Goal: Task Accomplishment & Management: Use online tool/utility

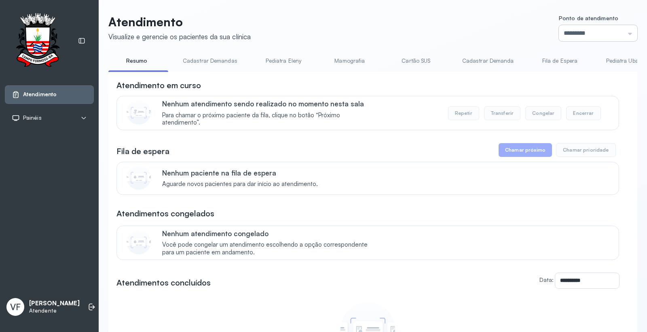
click at [581, 32] on input "*********" at bounding box center [598, 33] width 79 height 16
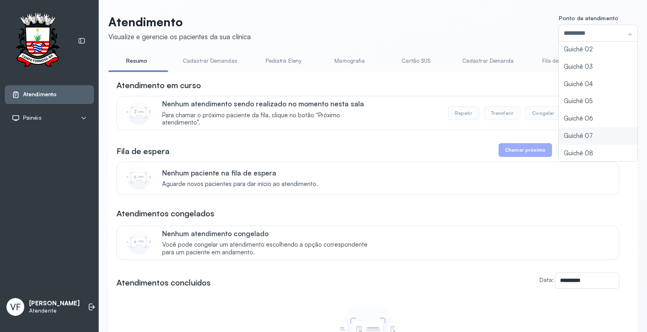
type input "*********"
click at [558, 135] on div "Atendimento Visualize e gerencie os pacientes da sua clínica Ponto de atendimen…" at bounding box center [372, 226] width 529 height 422
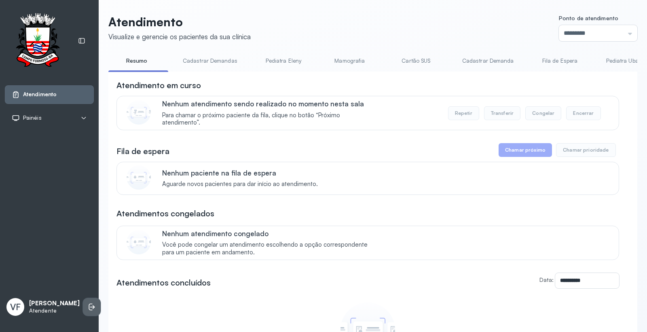
click at [88, 303] on icon at bounding box center [92, 307] width 8 height 8
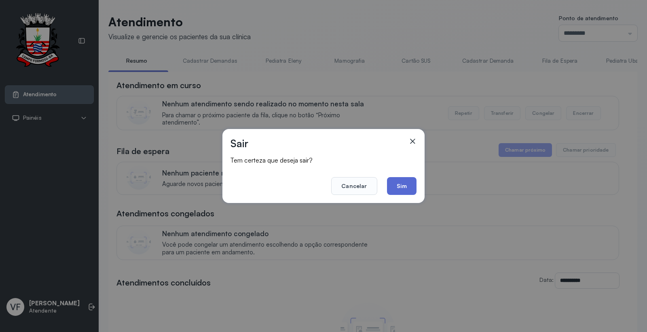
click at [395, 185] on button "Sim" at bounding box center [402, 186] width 30 height 18
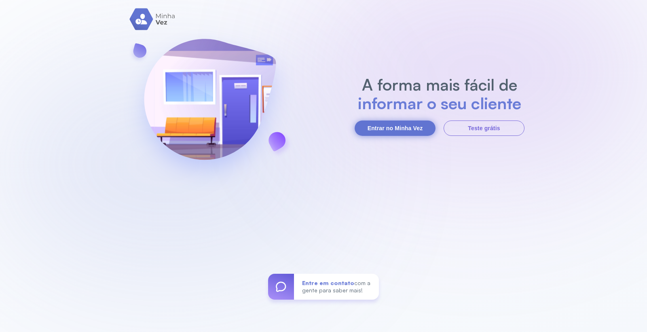
click at [407, 123] on button "Entrar no Minha Vez" at bounding box center [395, 128] width 81 height 15
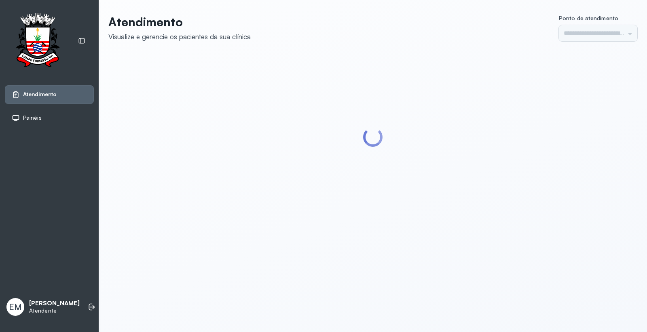
type input "*********"
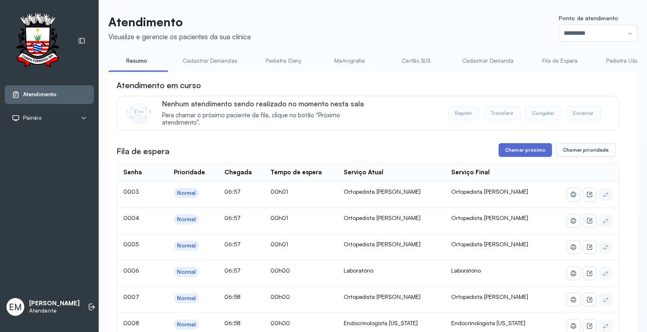
click at [514, 151] on button "Chamar próximo" at bounding box center [525, 150] width 53 height 14
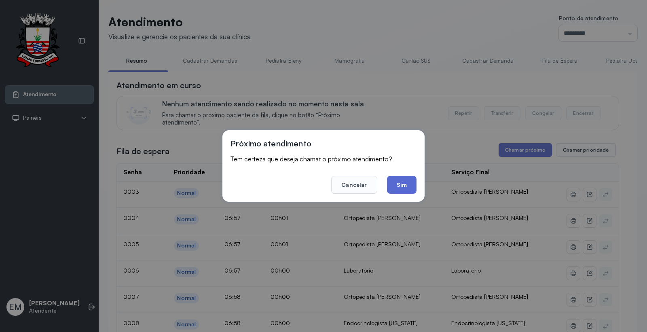
click at [405, 183] on button "Sim" at bounding box center [402, 185] width 30 height 18
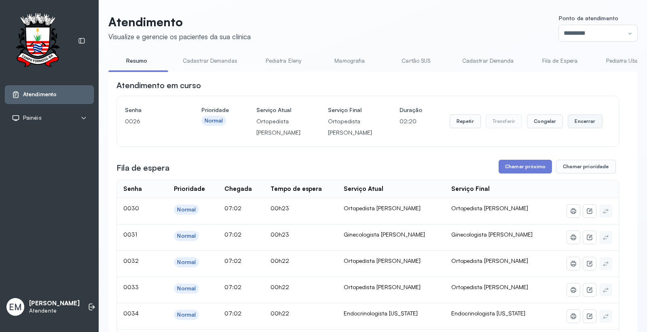
click at [579, 123] on button "Encerrar" at bounding box center [585, 122] width 34 height 14
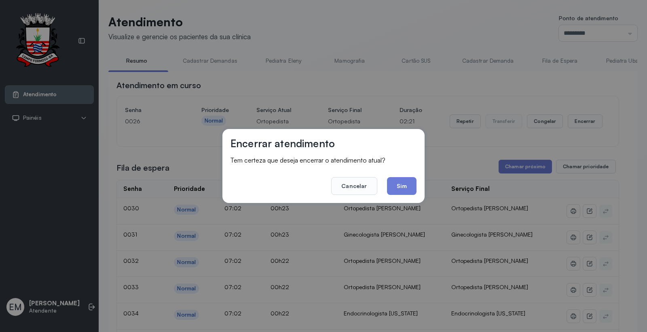
click at [388, 177] on footer "Cancelar Sim" at bounding box center [324, 180] width 186 height 29
click at [401, 177] on button "Sim" at bounding box center [402, 186] width 30 height 18
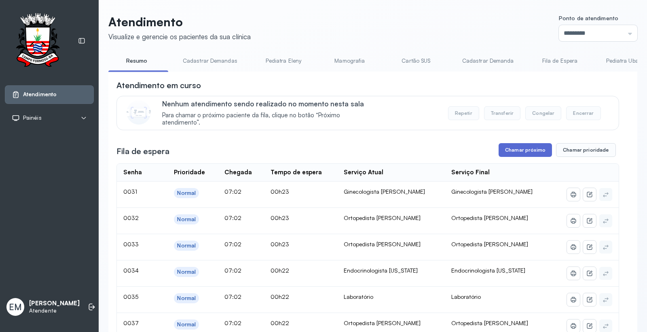
click at [526, 151] on button "Chamar próximo" at bounding box center [525, 150] width 53 height 14
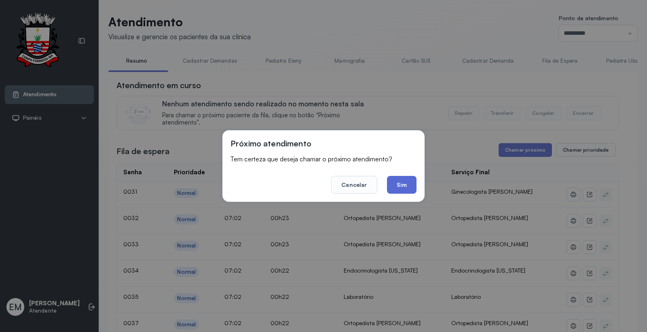
click at [396, 181] on button "Sim" at bounding box center [402, 185] width 30 height 18
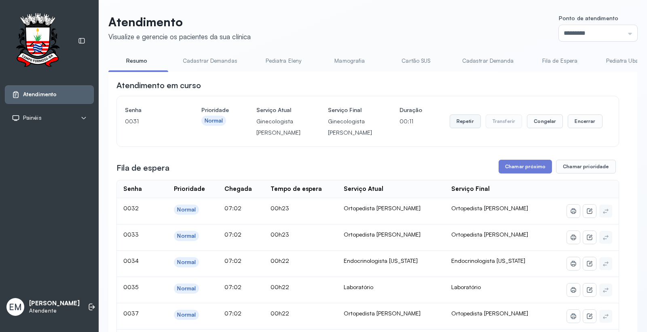
click at [457, 128] on button "Repetir" at bounding box center [465, 122] width 31 height 14
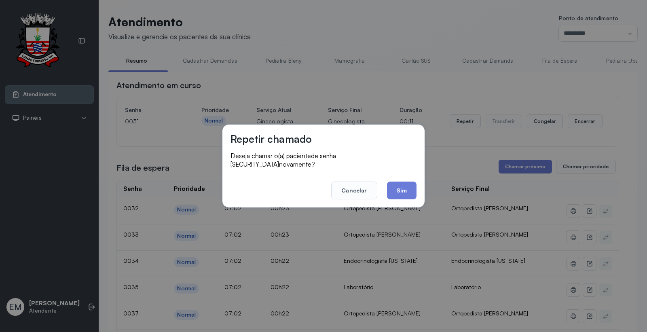
click at [414, 188] on button "Sim" at bounding box center [402, 191] width 30 height 18
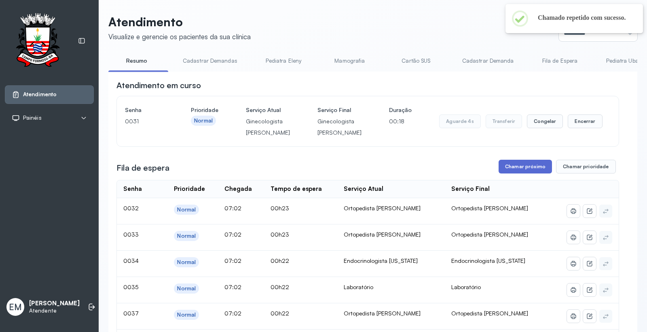
click at [505, 174] on button "Chamar próximo" at bounding box center [525, 167] width 53 height 14
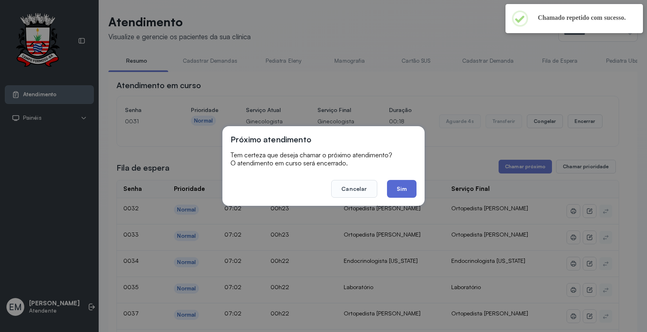
click at [417, 193] on div "Próximo atendimento Tem certeza que deseja chamar o próximo atendimento? O aten…" at bounding box center [324, 166] width 202 height 80
click at [416, 193] on button "Sim" at bounding box center [402, 189] width 30 height 18
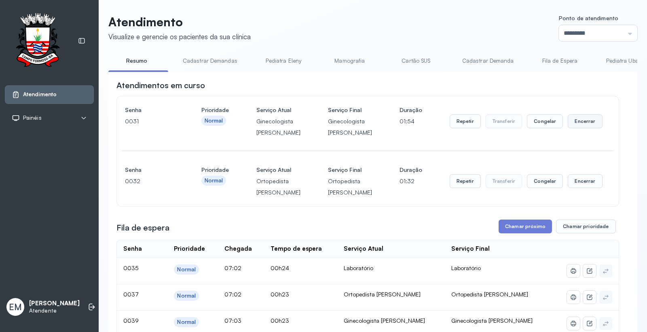
click at [584, 128] on button "Encerrar" at bounding box center [585, 122] width 34 height 14
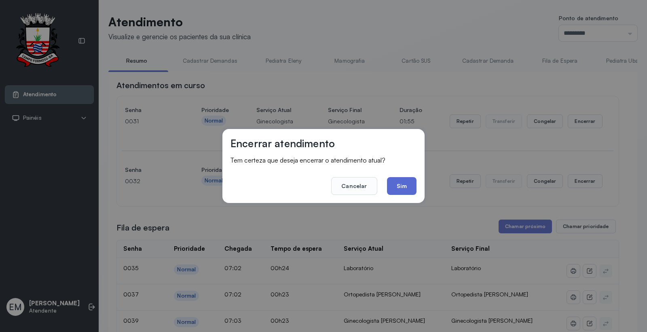
click at [411, 189] on button "Sim" at bounding box center [402, 186] width 30 height 18
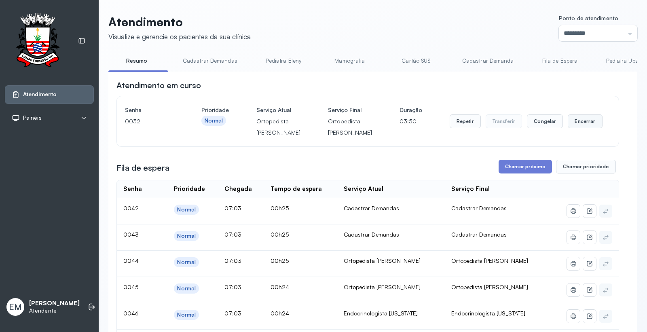
click at [578, 125] on button "Encerrar" at bounding box center [585, 122] width 34 height 14
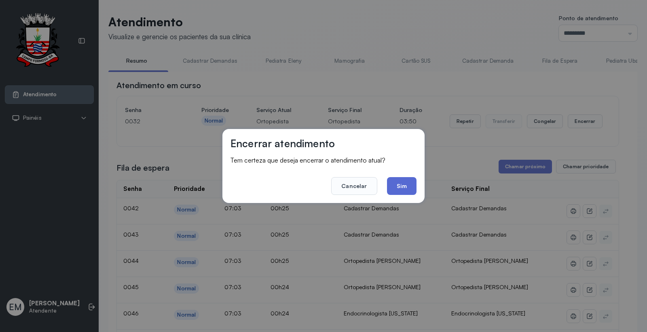
click at [408, 188] on button "Sim" at bounding box center [402, 186] width 30 height 18
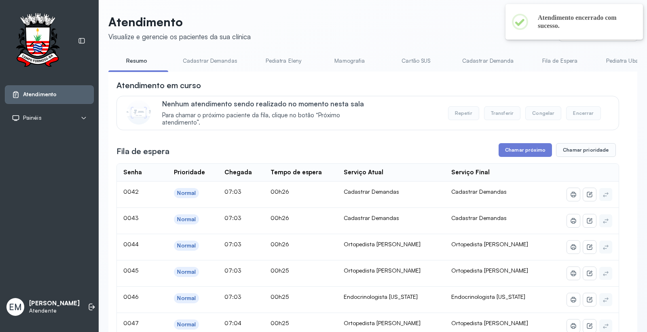
click at [416, 62] on link "Cartão SUS" at bounding box center [416, 60] width 57 height 13
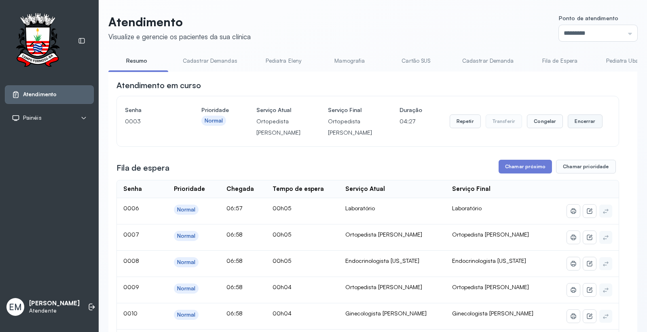
click at [582, 125] on button "Encerrar" at bounding box center [585, 122] width 34 height 14
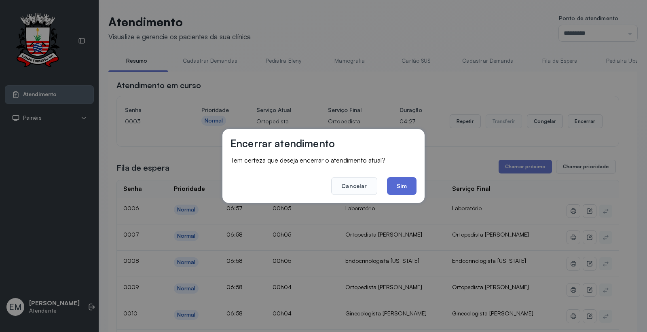
click at [397, 181] on button "Sim" at bounding box center [402, 186] width 30 height 18
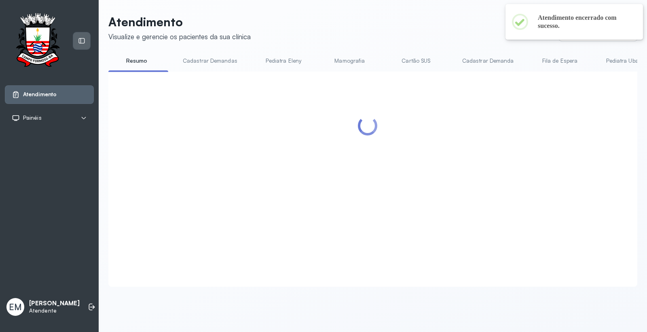
click at [83, 41] on icon at bounding box center [81, 40] width 7 height 7
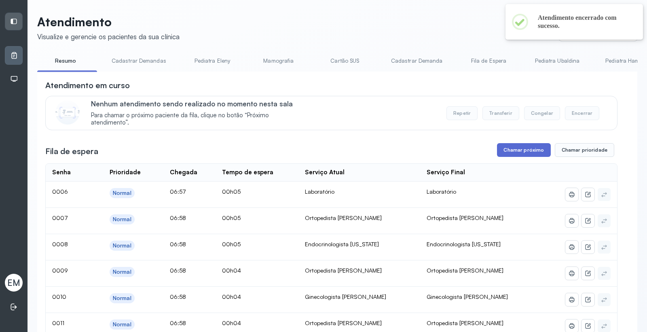
click at [506, 154] on button "Chamar próximo" at bounding box center [523, 150] width 53 height 14
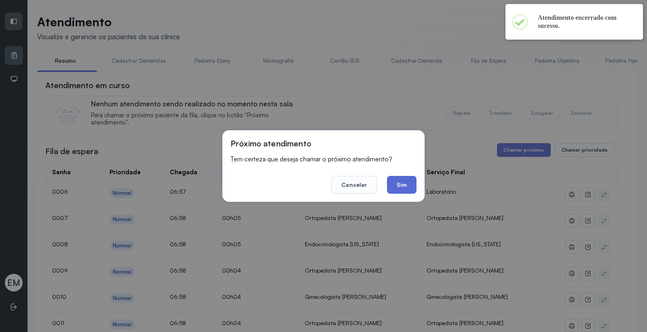
click at [393, 185] on button "Sim" at bounding box center [402, 185] width 30 height 18
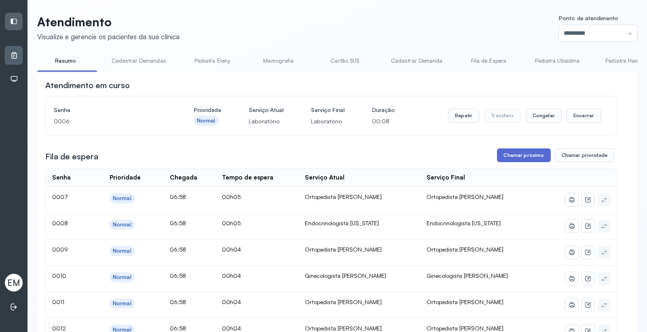
click at [513, 159] on button "Chamar próximo" at bounding box center [523, 156] width 53 height 14
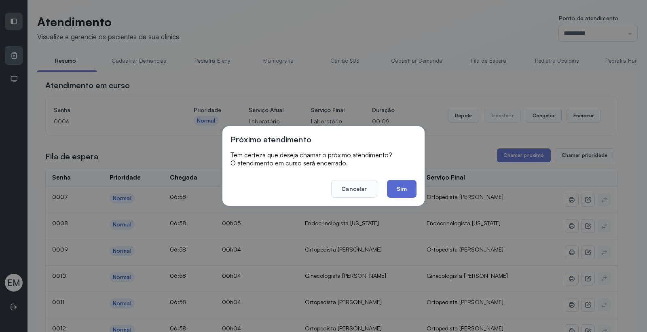
click at [407, 188] on button "Sim" at bounding box center [402, 189] width 30 height 18
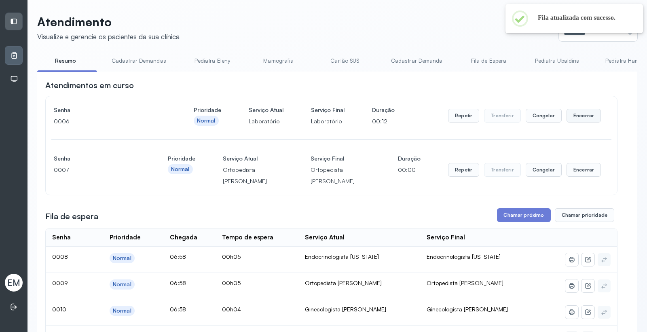
click at [573, 115] on button "Encerrar" at bounding box center [584, 116] width 34 height 14
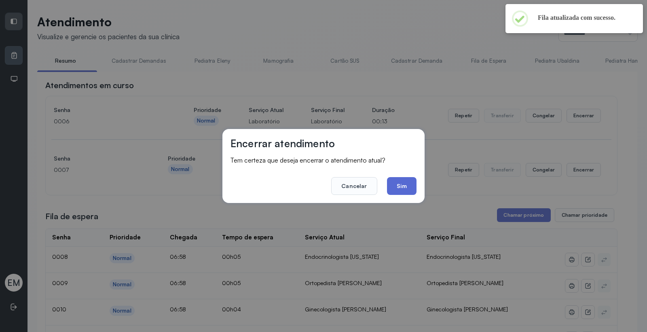
click at [407, 191] on button "Sim" at bounding box center [402, 186] width 30 height 18
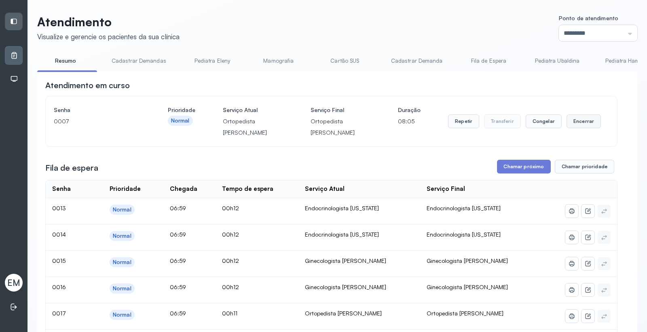
click at [582, 117] on button "Encerrar" at bounding box center [584, 122] width 34 height 14
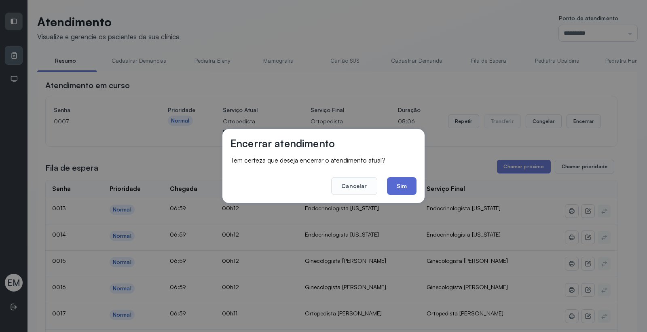
click at [406, 187] on button "Sim" at bounding box center [402, 186] width 30 height 18
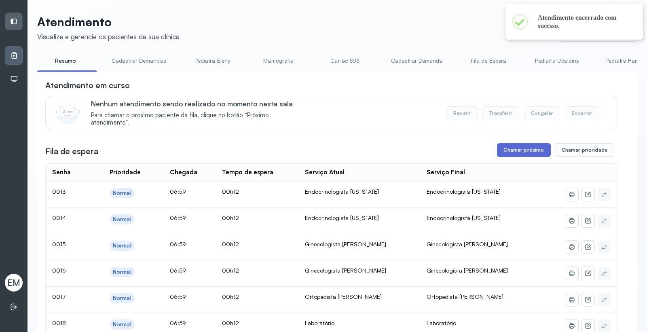
click at [502, 153] on button "Chamar próximo" at bounding box center [523, 150] width 53 height 14
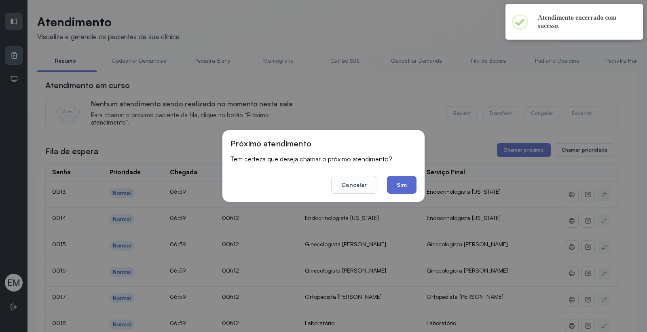
click at [397, 185] on button "Sim" at bounding box center [402, 185] width 30 height 18
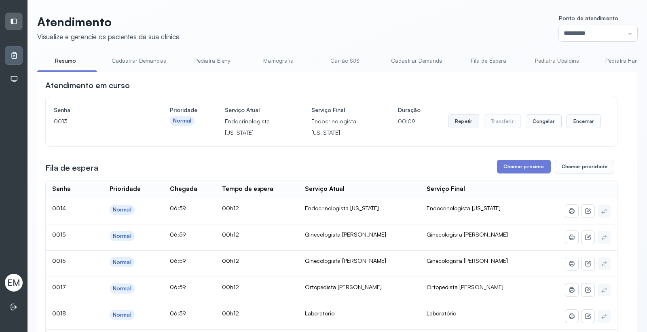
click at [464, 123] on button "Repetir" at bounding box center [463, 122] width 31 height 14
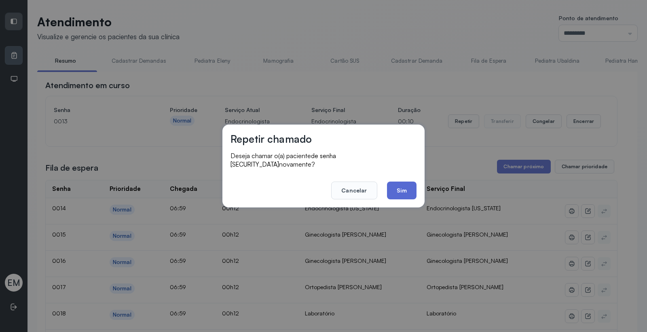
click at [394, 187] on button "Sim" at bounding box center [402, 191] width 30 height 18
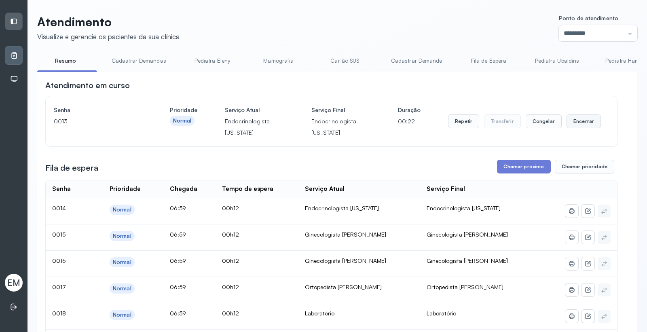
click at [567, 123] on button "Encerrar" at bounding box center [584, 122] width 34 height 14
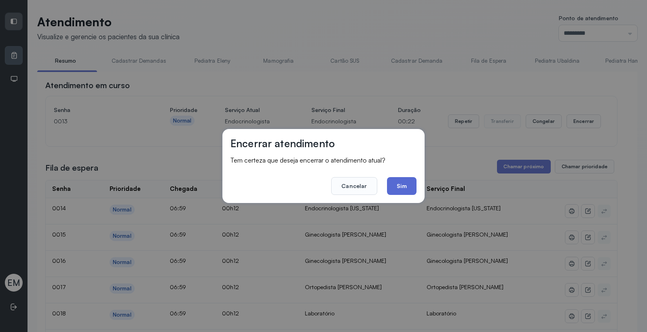
click at [404, 188] on button "Sim" at bounding box center [402, 186] width 30 height 18
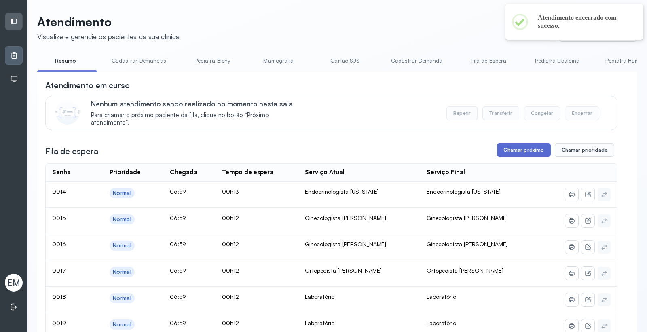
click at [504, 155] on button "Chamar próximo" at bounding box center [523, 150] width 53 height 14
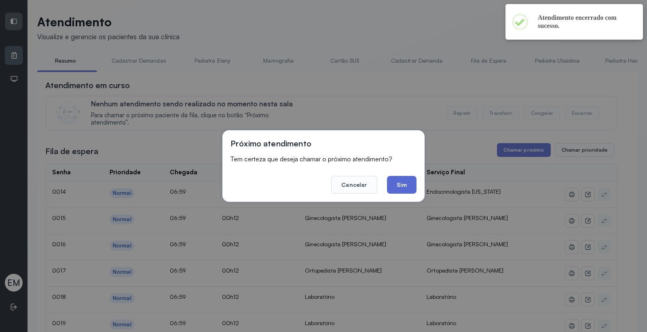
click at [402, 184] on button "Sim" at bounding box center [402, 185] width 30 height 18
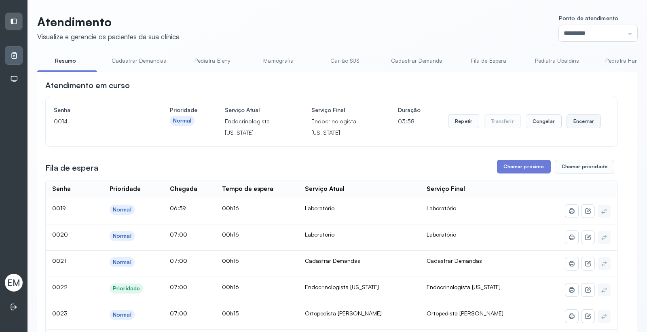
click at [573, 116] on button "Encerrar" at bounding box center [584, 122] width 34 height 14
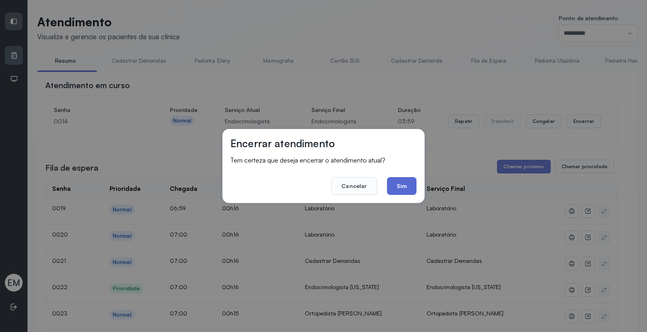
click at [405, 183] on button "Sim" at bounding box center [402, 186] width 30 height 18
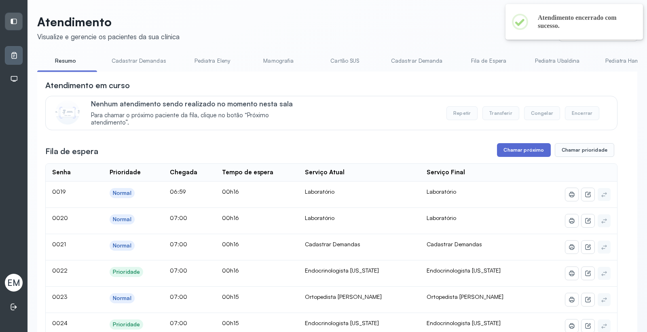
click at [519, 150] on button "Chamar próximo" at bounding box center [523, 150] width 53 height 14
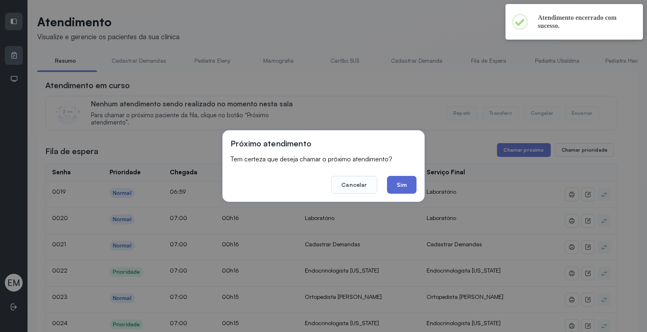
click at [396, 185] on button "Sim" at bounding box center [402, 185] width 30 height 18
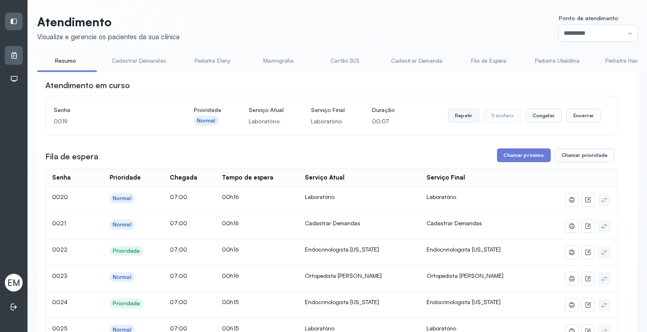
click at [459, 115] on button "Repetir" at bounding box center [463, 116] width 31 height 14
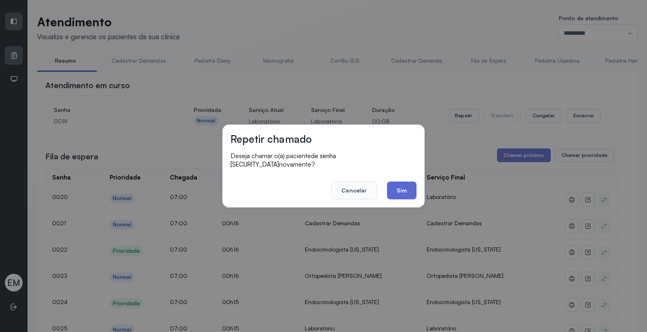
click at [399, 184] on button "Sim" at bounding box center [402, 191] width 30 height 18
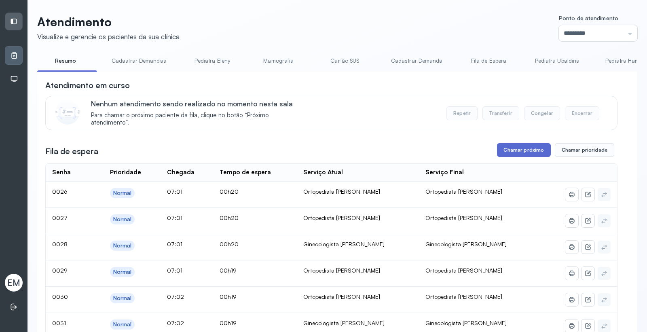
click at [531, 151] on button "Chamar próximo" at bounding box center [523, 150] width 53 height 14
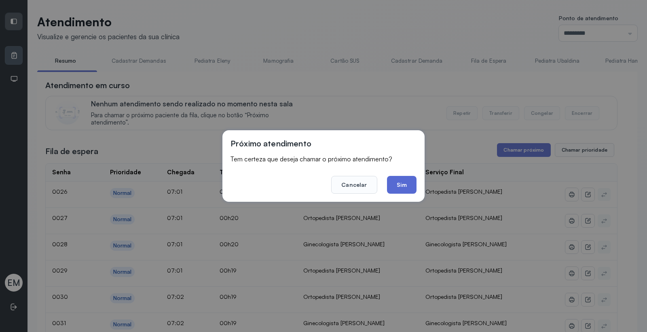
click at [412, 183] on button "Sim" at bounding box center [402, 185] width 30 height 18
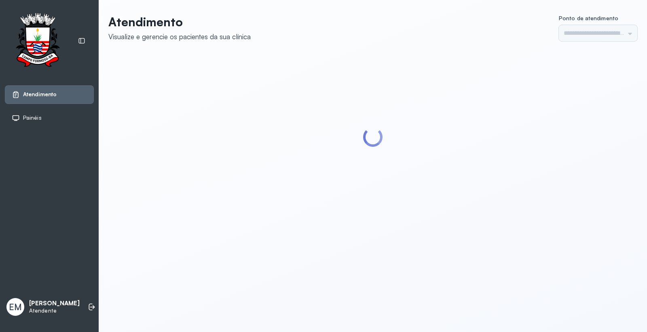
type input "*********"
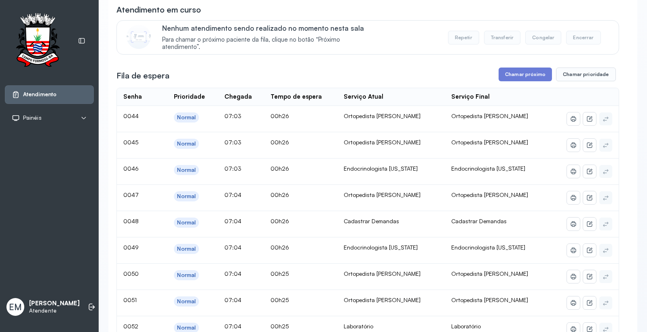
scroll to position [90, 0]
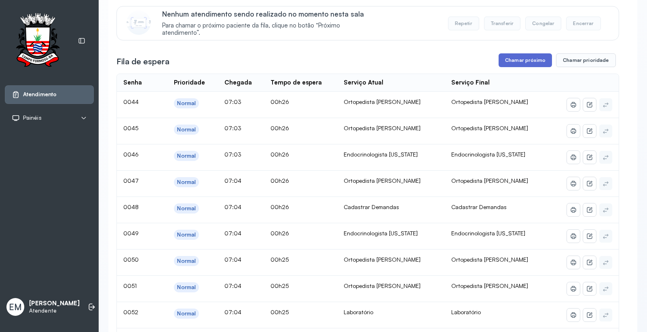
click at [511, 57] on button "Chamar próximo" at bounding box center [525, 60] width 53 height 14
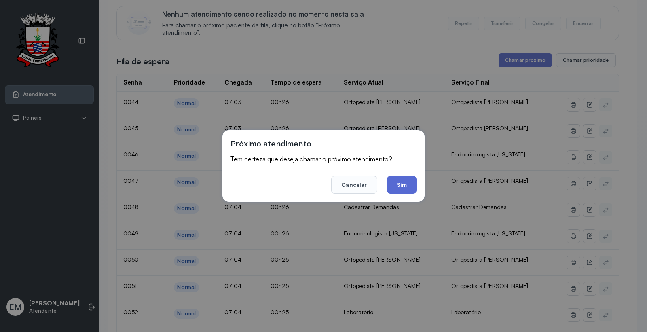
click at [405, 179] on button "Sim" at bounding box center [402, 185] width 30 height 18
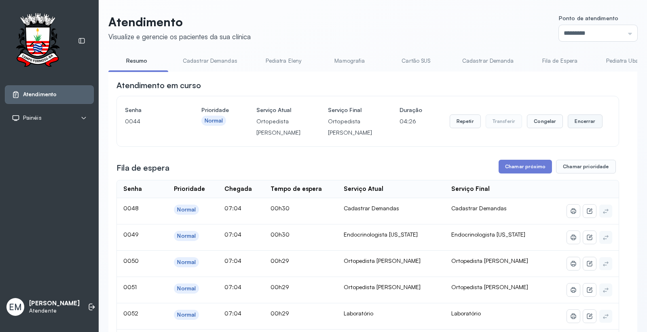
click at [576, 127] on button "Encerrar" at bounding box center [585, 122] width 34 height 14
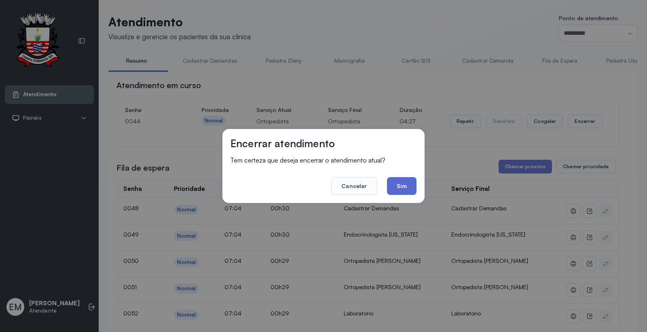
click at [412, 191] on button "Sim" at bounding box center [402, 186] width 30 height 18
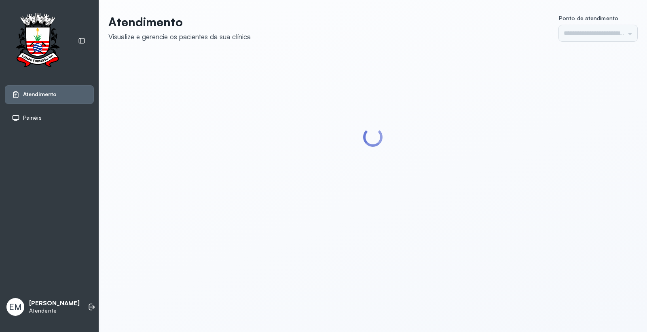
type input "*********"
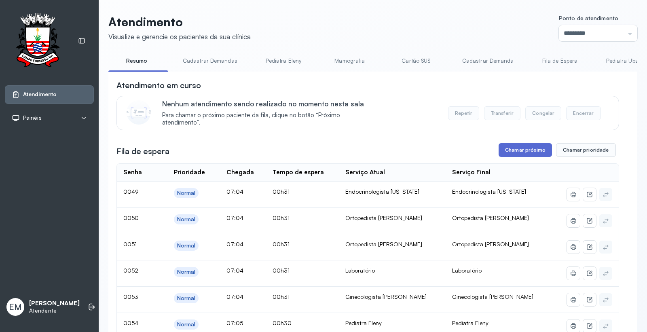
click at [525, 144] on button "Chamar próximo" at bounding box center [525, 150] width 53 height 14
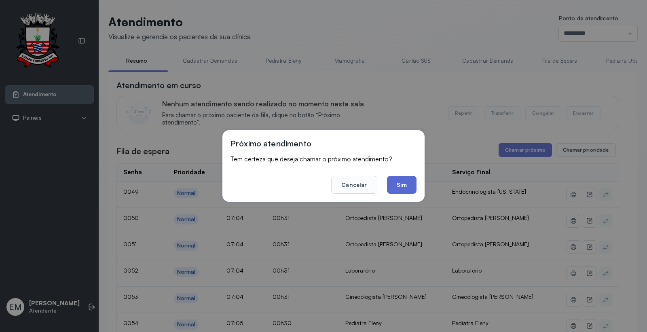
click at [390, 186] on button "Sim" at bounding box center [402, 185] width 30 height 18
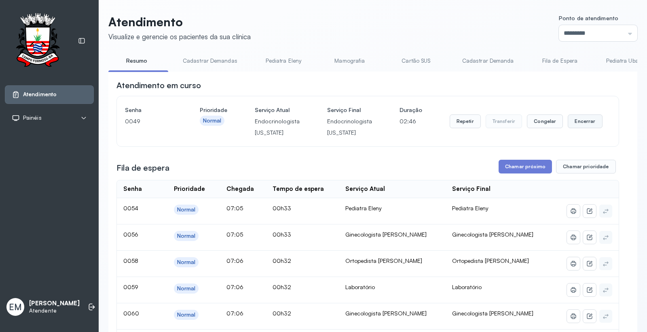
click at [586, 123] on button "Encerrar" at bounding box center [585, 122] width 34 height 14
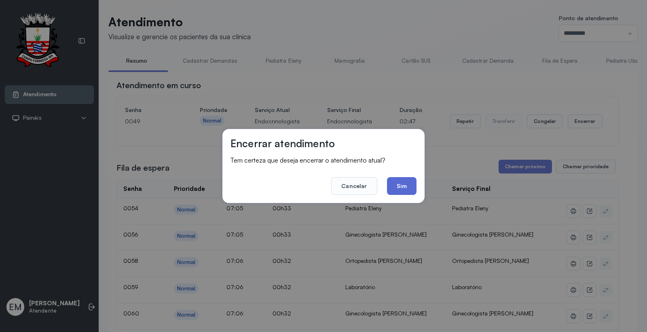
click at [412, 183] on button "Sim" at bounding box center [402, 186] width 30 height 18
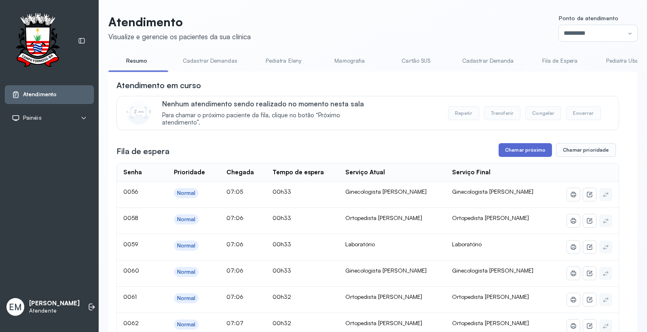
click at [513, 153] on button "Chamar próximo" at bounding box center [525, 150] width 53 height 14
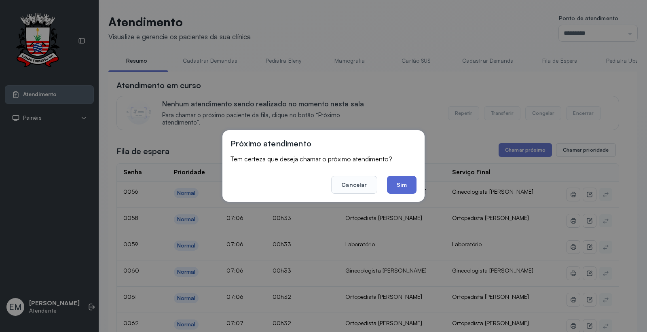
click at [408, 182] on button "Sim" at bounding box center [402, 185] width 30 height 18
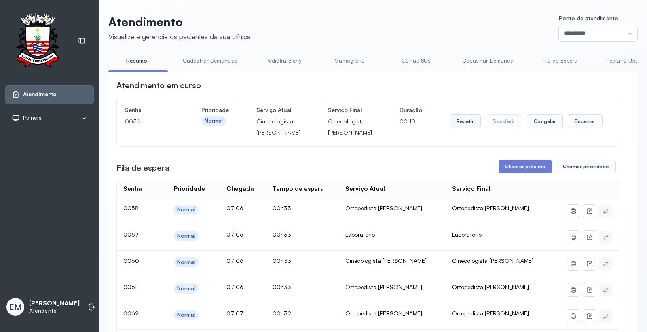
click at [456, 124] on button "Repetir" at bounding box center [465, 122] width 31 height 14
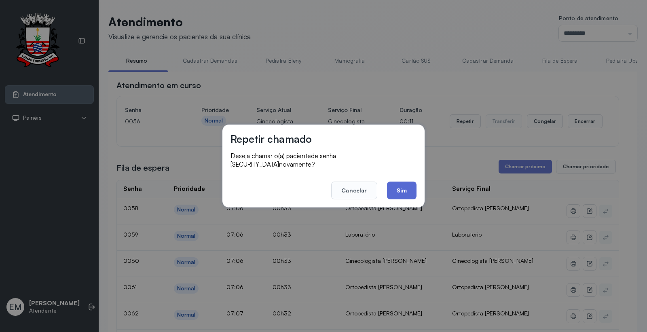
click at [413, 188] on button "Sim" at bounding box center [402, 191] width 30 height 18
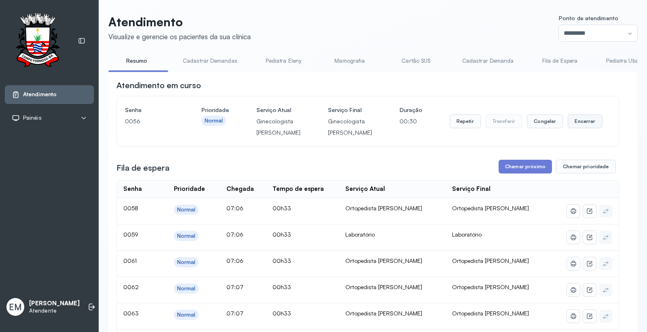
click at [569, 127] on button "Encerrar" at bounding box center [585, 122] width 34 height 14
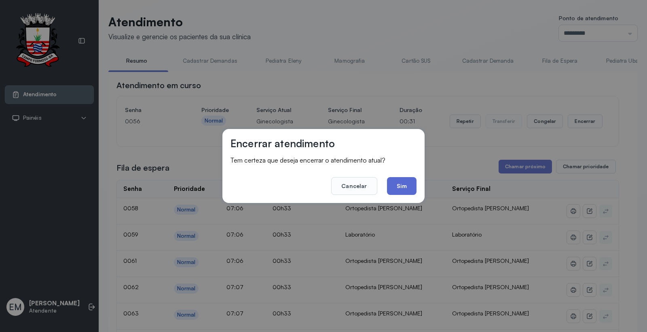
click at [410, 185] on button "Sim" at bounding box center [402, 186] width 30 height 18
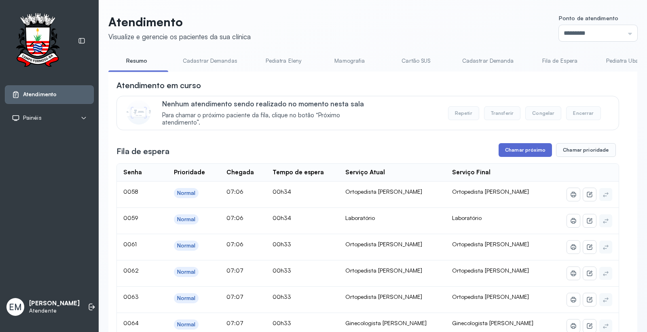
click at [510, 153] on button "Chamar próximo" at bounding box center [525, 150] width 53 height 14
click at [516, 154] on button "Chamar próximo" at bounding box center [525, 150] width 53 height 14
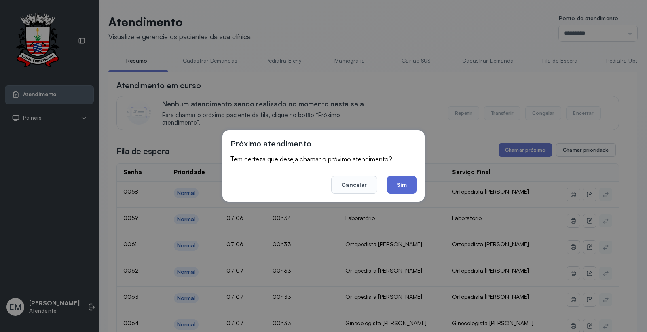
click at [398, 187] on button "Sim" at bounding box center [402, 185] width 30 height 18
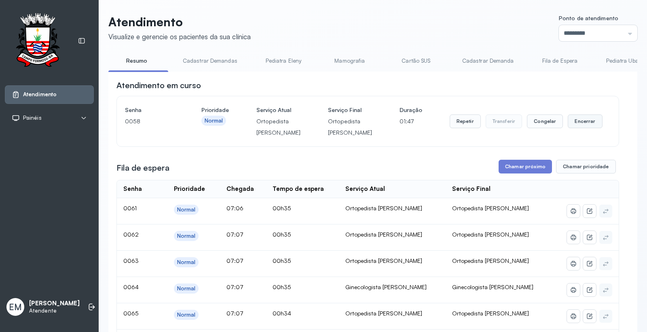
click at [577, 127] on button "Encerrar" at bounding box center [585, 122] width 34 height 14
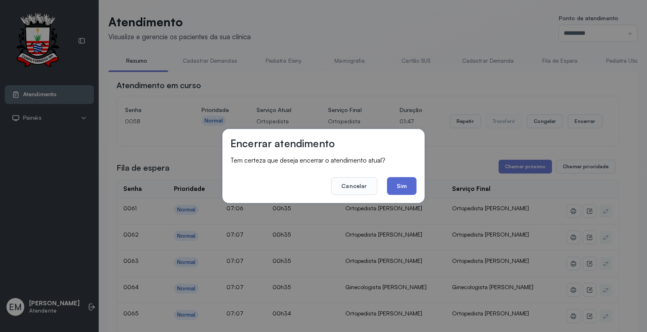
click at [406, 185] on button "Sim" at bounding box center [402, 186] width 30 height 18
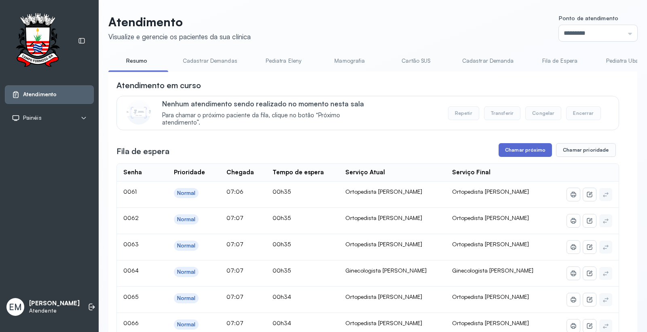
click at [526, 151] on button "Chamar próximo" at bounding box center [525, 150] width 53 height 14
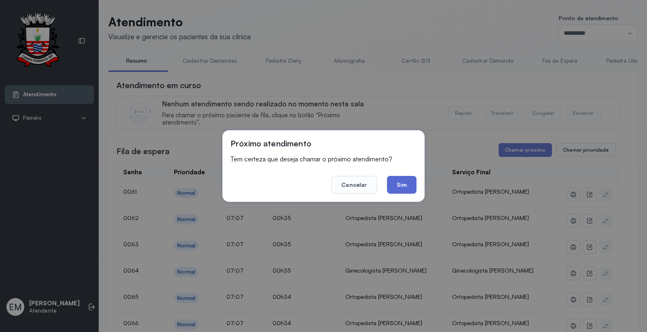
click at [403, 189] on button "Sim" at bounding box center [402, 185] width 30 height 18
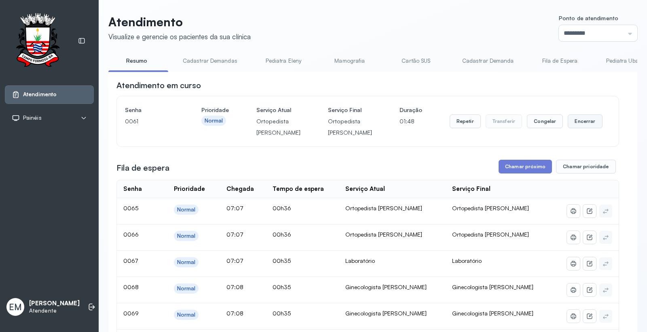
click at [586, 126] on button "Encerrar" at bounding box center [585, 122] width 34 height 14
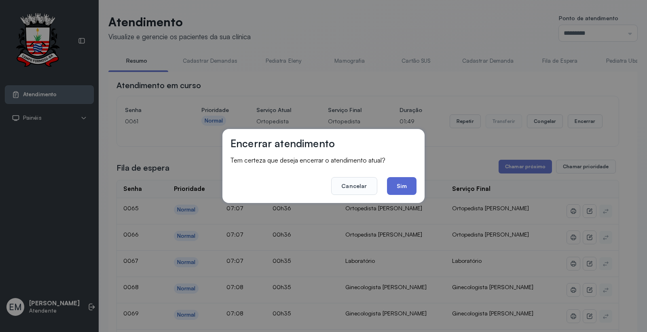
click at [409, 185] on button "Sim" at bounding box center [402, 186] width 30 height 18
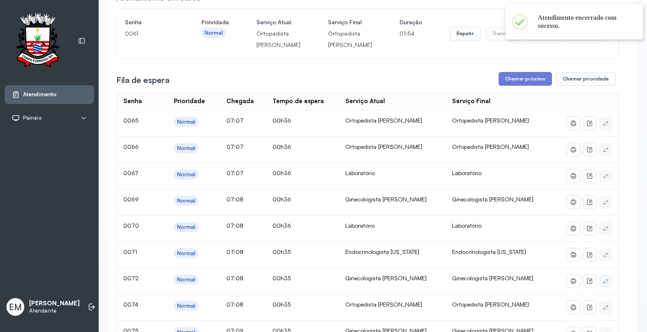
scroll to position [90, 0]
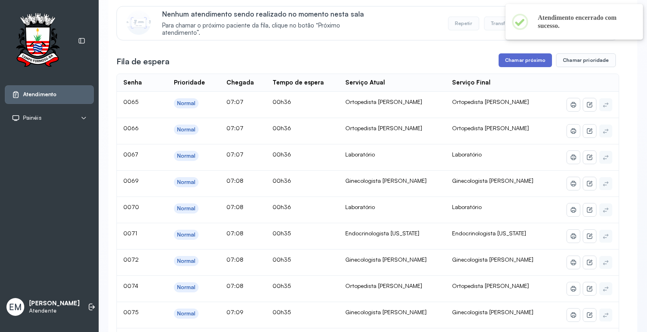
click at [520, 62] on button "Chamar próximo" at bounding box center [525, 60] width 53 height 14
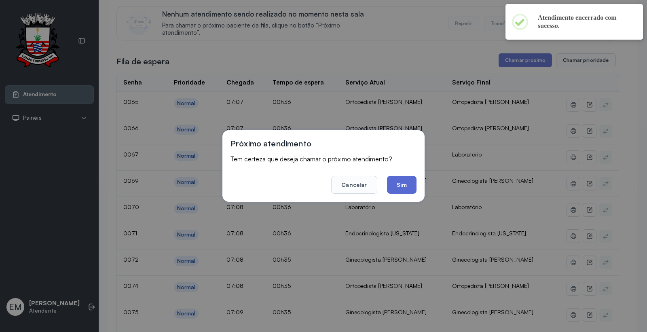
click at [415, 185] on button "Sim" at bounding box center [402, 185] width 30 height 18
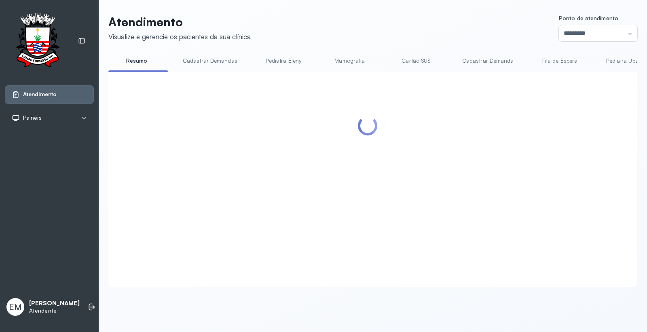
scroll to position [0, 0]
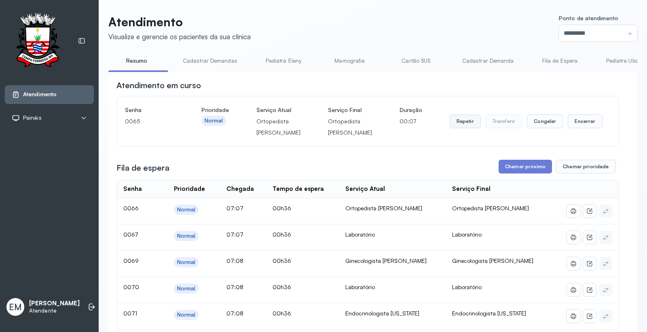
click at [454, 127] on button "Repetir" at bounding box center [465, 122] width 31 height 14
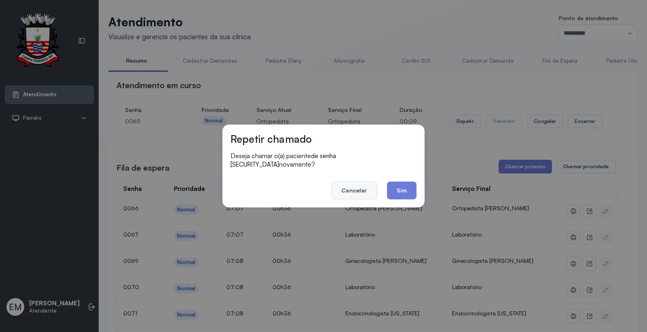
click at [357, 188] on button "Cancelar" at bounding box center [354, 191] width 46 height 18
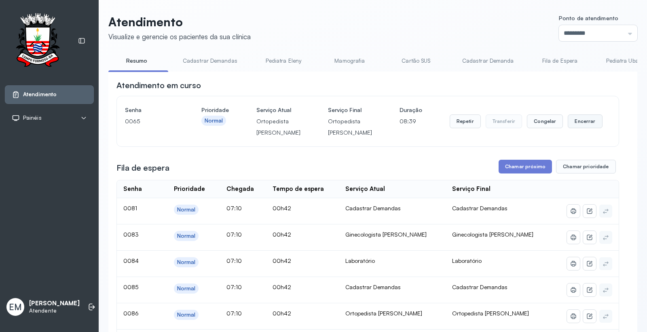
click at [592, 128] on button "Encerrar" at bounding box center [585, 122] width 34 height 14
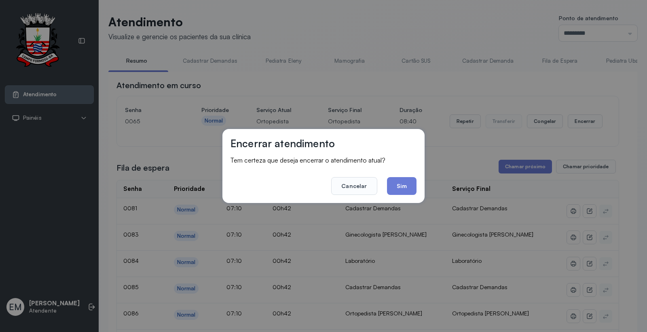
click at [405, 184] on button "Sim" at bounding box center [402, 186] width 30 height 18
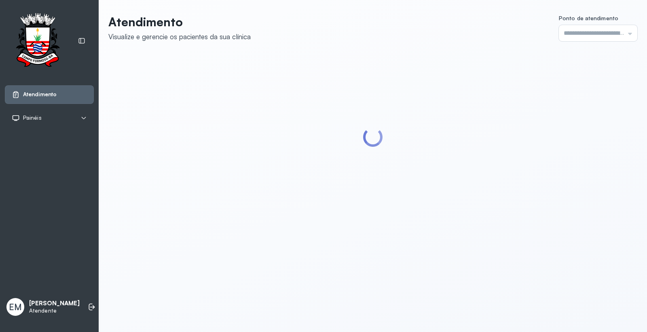
type input "*********"
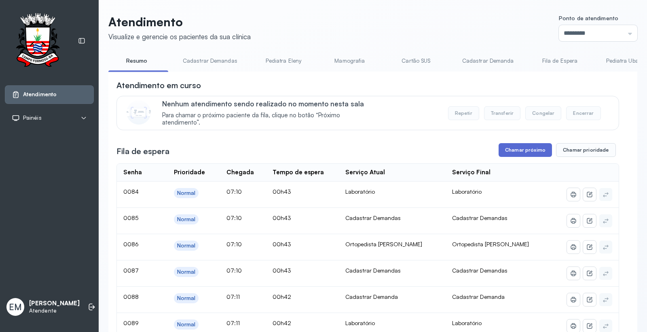
click at [539, 149] on button "Chamar próximo" at bounding box center [525, 150] width 53 height 14
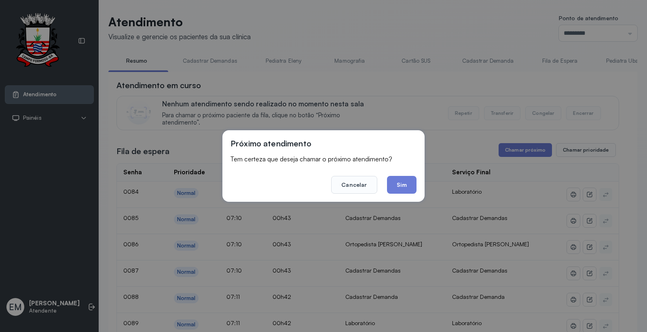
click at [385, 176] on footer "Cancelar Sim" at bounding box center [324, 179] width 186 height 29
click at [391, 181] on button "Sim" at bounding box center [402, 185] width 30 height 18
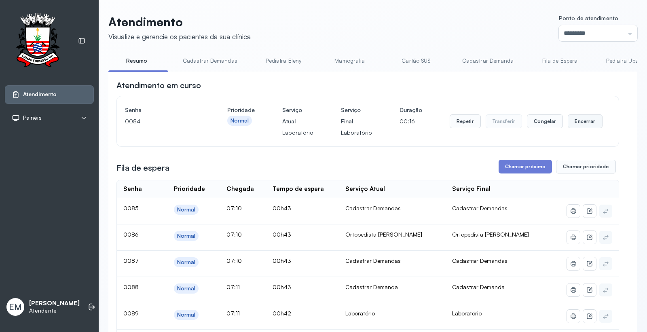
click at [593, 125] on button "Encerrar" at bounding box center [585, 122] width 34 height 14
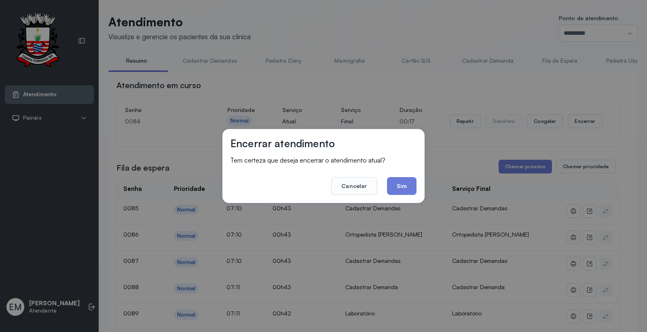
click at [396, 189] on button "Sim" at bounding box center [402, 186] width 30 height 18
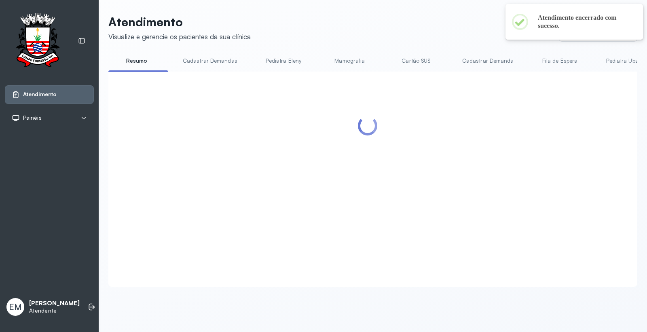
click at [419, 62] on link "Cartão SUS" at bounding box center [416, 60] width 57 height 13
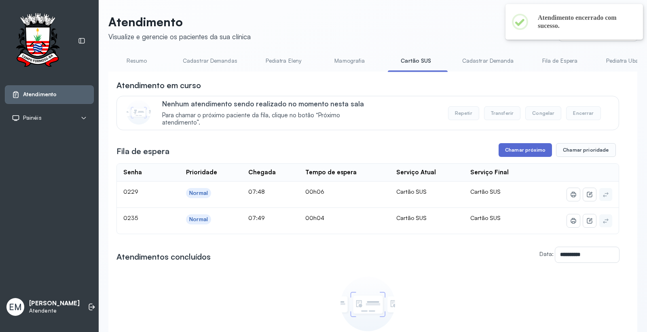
click at [515, 148] on button "Chamar próximo" at bounding box center [525, 150] width 53 height 14
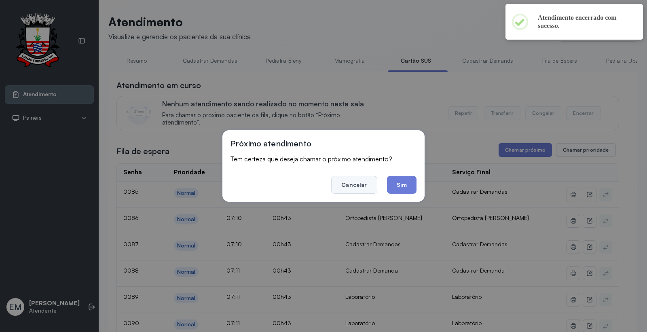
click at [370, 186] on button "Cancelar" at bounding box center [354, 185] width 46 height 18
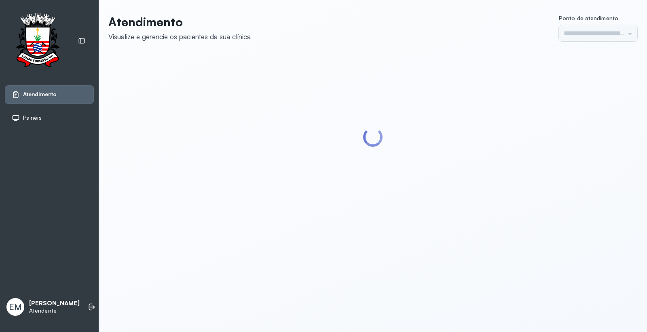
type input "*********"
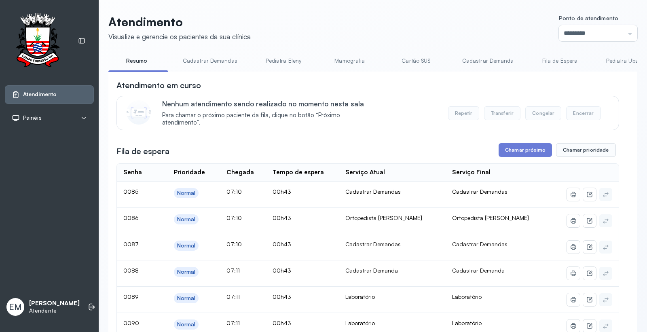
click at [414, 58] on link "Cartão SUS" at bounding box center [416, 60] width 57 height 13
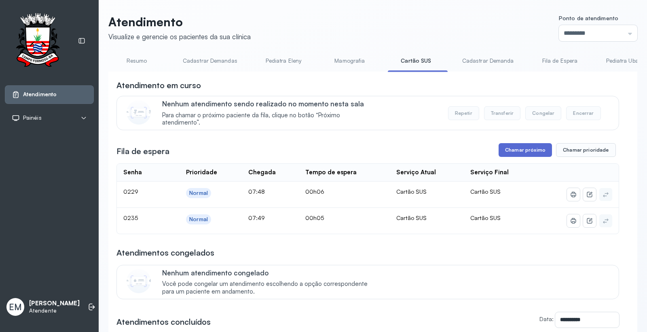
click at [507, 149] on button "Chamar próximo" at bounding box center [525, 150] width 53 height 14
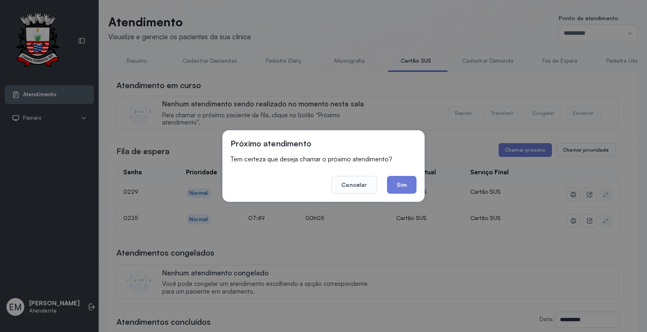
click at [401, 186] on button "Sim" at bounding box center [402, 185] width 30 height 18
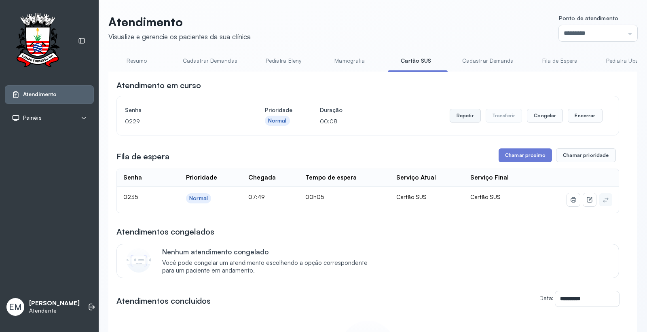
click at [455, 119] on button "Repetir" at bounding box center [465, 116] width 31 height 14
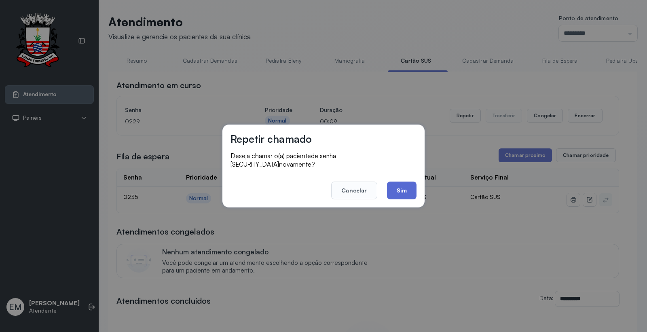
click at [398, 184] on button "Sim" at bounding box center [402, 191] width 30 height 18
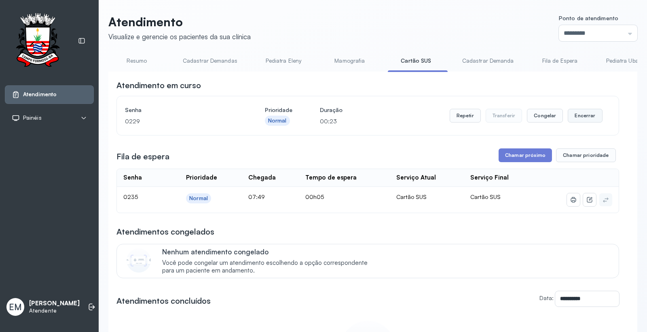
click at [590, 117] on button "Encerrar" at bounding box center [585, 116] width 34 height 14
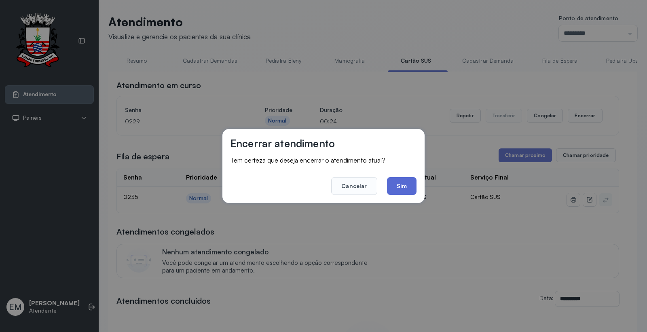
click at [416, 185] on button "Sim" at bounding box center [402, 186] width 30 height 18
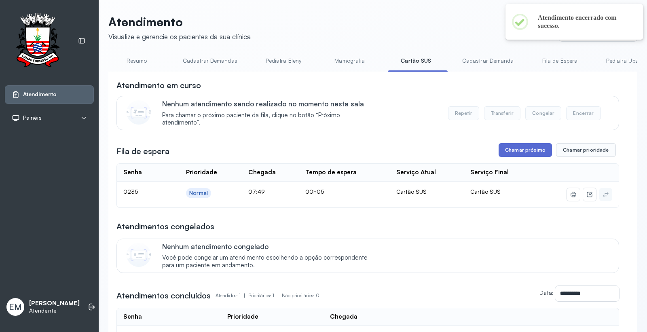
click at [507, 150] on button "Chamar próximo" at bounding box center [525, 150] width 53 height 14
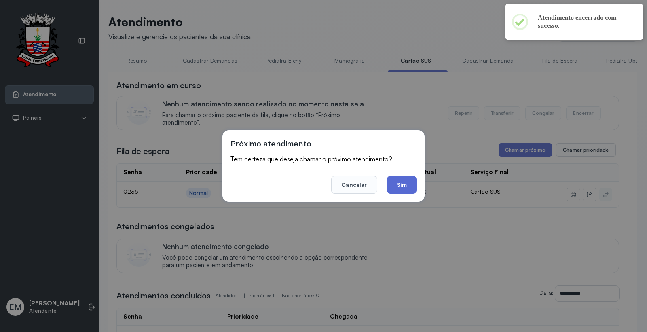
click at [406, 181] on button "Sim" at bounding box center [402, 185] width 30 height 18
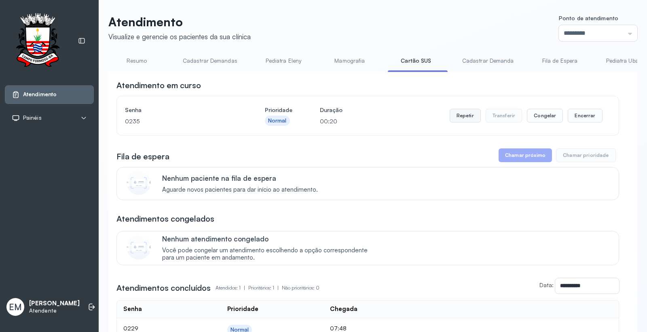
click at [454, 115] on button "Repetir" at bounding box center [465, 116] width 31 height 14
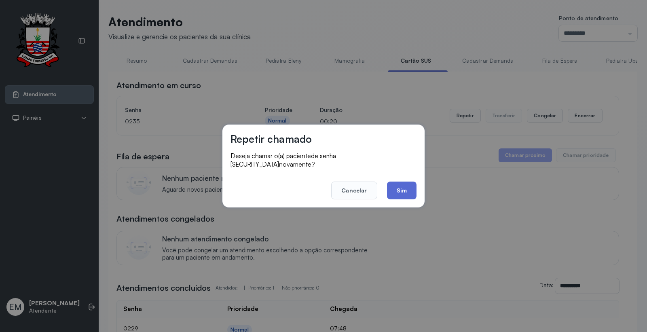
click at [410, 190] on button "Sim" at bounding box center [402, 191] width 30 height 18
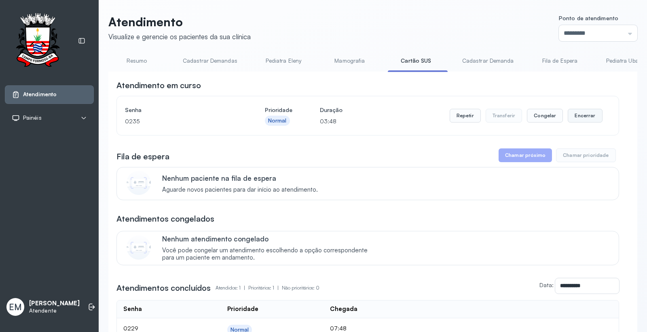
click at [577, 121] on button "Encerrar" at bounding box center [585, 116] width 34 height 14
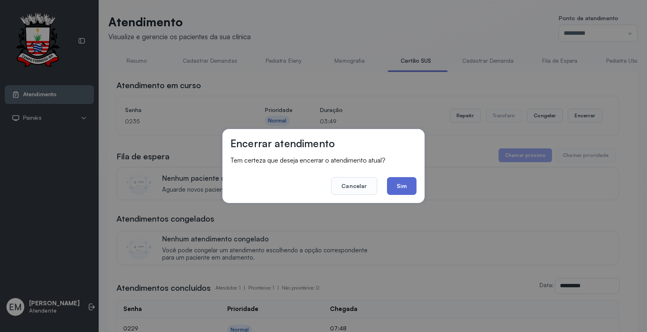
click at [405, 191] on button "Sim" at bounding box center [402, 186] width 30 height 18
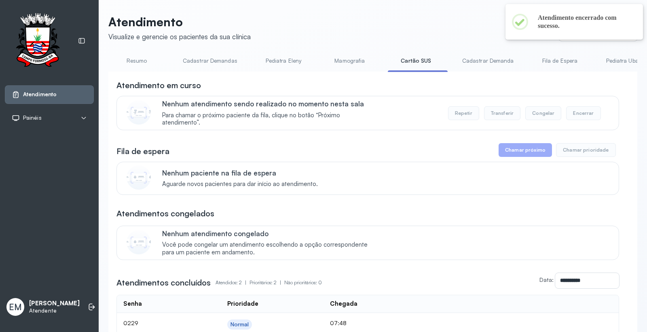
click at [123, 61] on link "Resumo" at bounding box center [136, 60] width 57 height 13
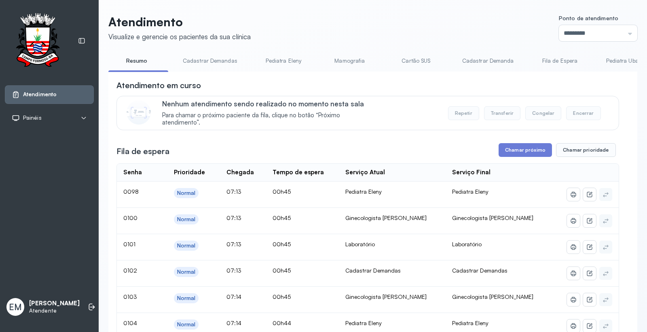
scroll to position [45, 0]
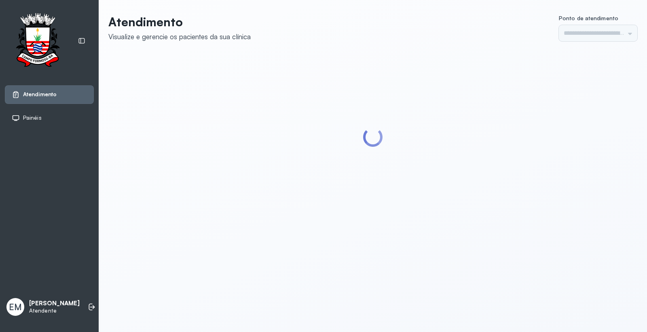
type input "*********"
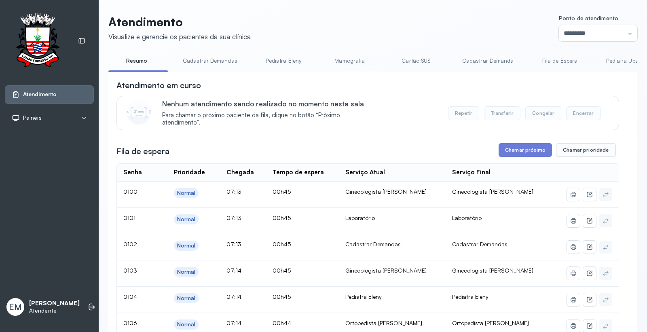
click at [527, 157] on button "Chamar próximo" at bounding box center [525, 150] width 53 height 14
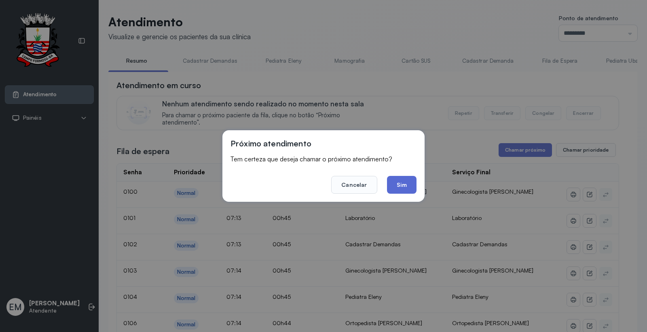
click at [397, 185] on button "Sim" at bounding box center [402, 185] width 30 height 18
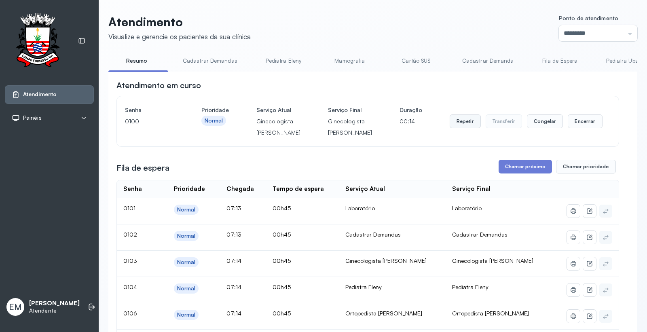
click at [462, 128] on button "Repetir" at bounding box center [465, 122] width 31 height 14
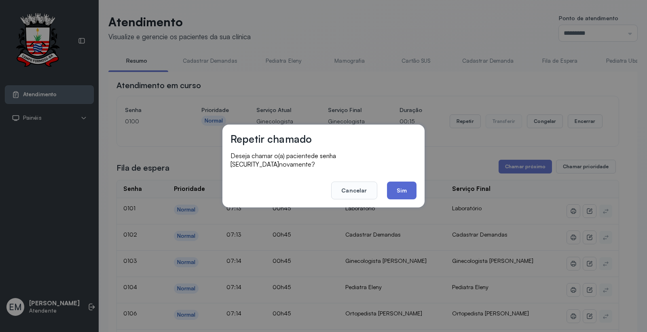
click at [410, 184] on button "Sim" at bounding box center [402, 191] width 30 height 18
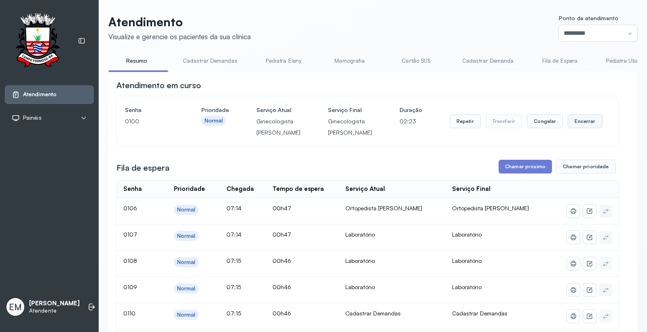
click at [581, 126] on button "Encerrar" at bounding box center [585, 122] width 34 height 14
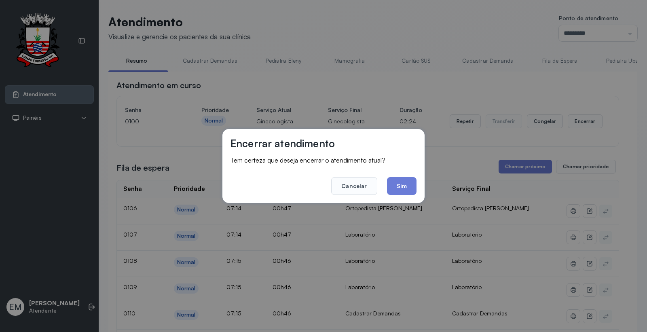
click at [420, 185] on div "Encerrar atendimento Tem certeza que deseja encerrar o atendimento atual? Cance…" at bounding box center [324, 166] width 202 height 74
click at [411, 188] on button "Sim" at bounding box center [402, 186] width 30 height 18
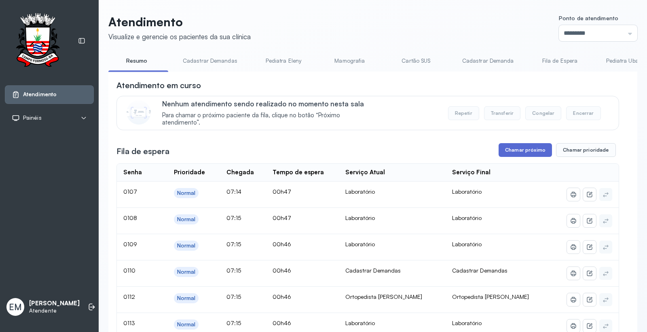
click at [535, 152] on button "Chamar próximo" at bounding box center [525, 150] width 53 height 14
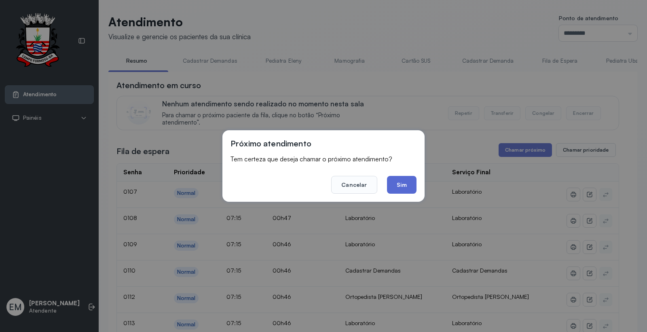
click at [411, 187] on button "Sim" at bounding box center [402, 185] width 30 height 18
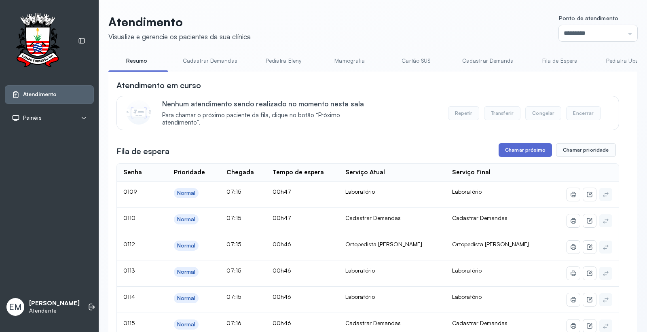
click at [516, 154] on button "Chamar próximo" at bounding box center [525, 150] width 53 height 14
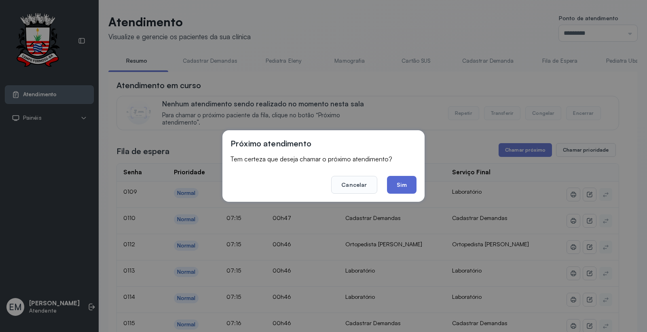
click at [387, 185] on button "Sim" at bounding box center [402, 185] width 30 height 18
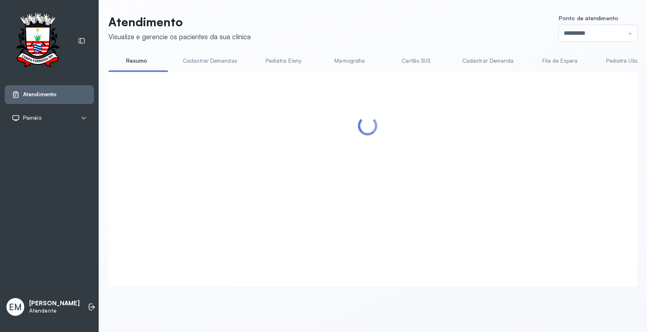
click at [393, 183] on div at bounding box center [368, 169] width 503 height 179
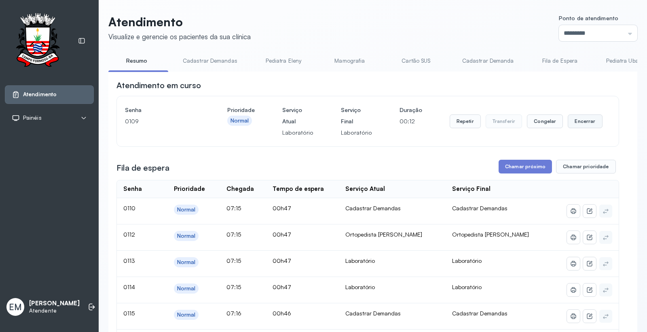
click at [587, 123] on button "Encerrar" at bounding box center [585, 122] width 34 height 14
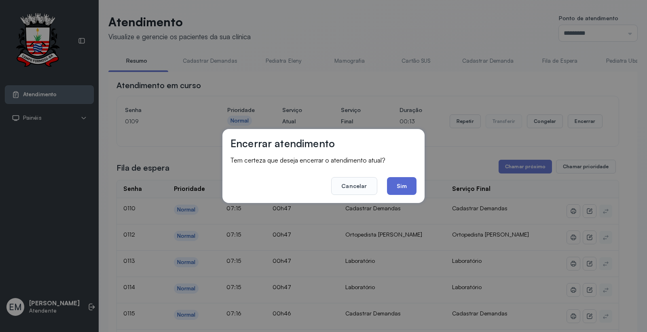
click at [397, 189] on button "Sim" at bounding box center [402, 186] width 30 height 18
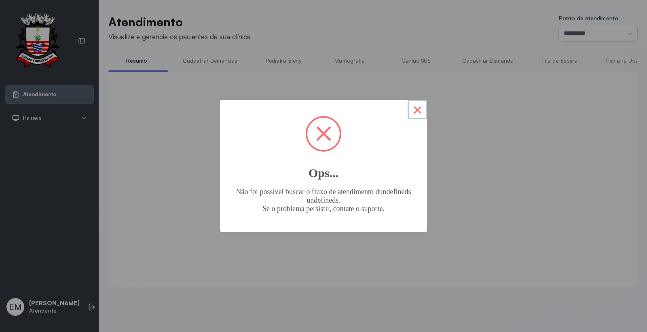
click at [415, 106] on button "×" at bounding box center [417, 109] width 19 height 19
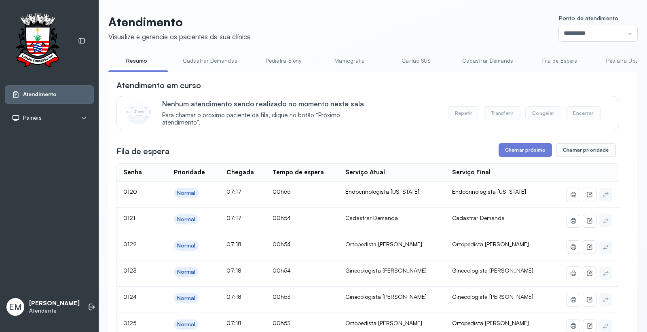
click at [376, 133] on button "×" at bounding box center [371, 138] width 10 height 10
click at [528, 153] on button "Chamar próximo" at bounding box center [525, 150] width 53 height 14
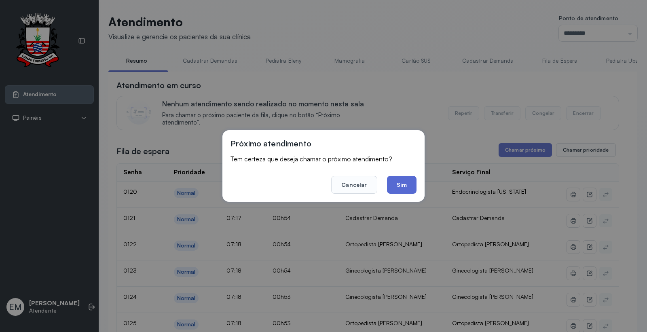
click at [403, 183] on button "Sim" at bounding box center [402, 185] width 30 height 18
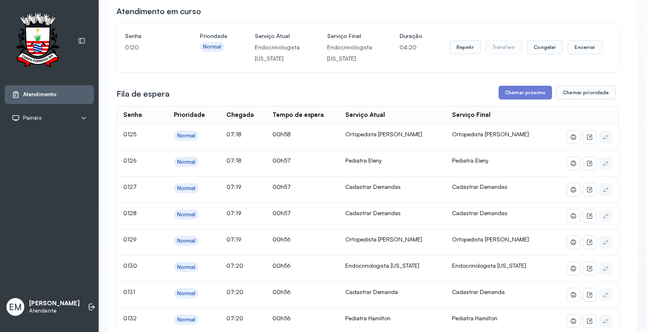
scroll to position [90, 0]
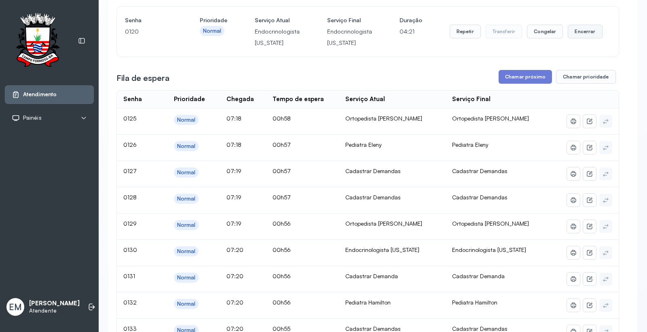
click at [568, 34] on button "Encerrar" at bounding box center [585, 32] width 34 height 14
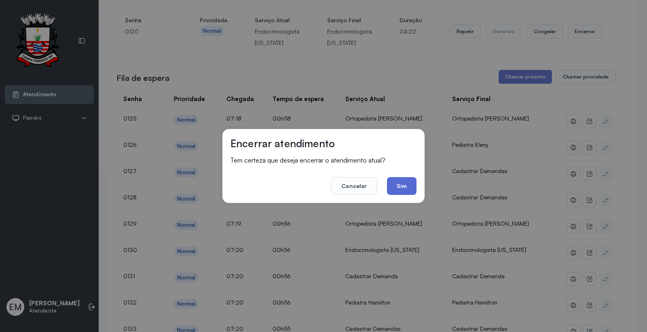
click at [407, 181] on button "Sim" at bounding box center [402, 186] width 30 height 18
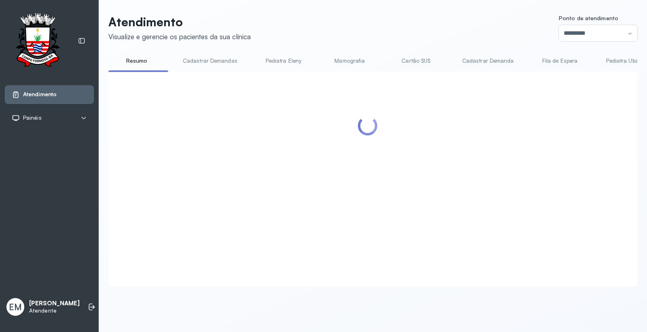
scroll to position [0, 0]
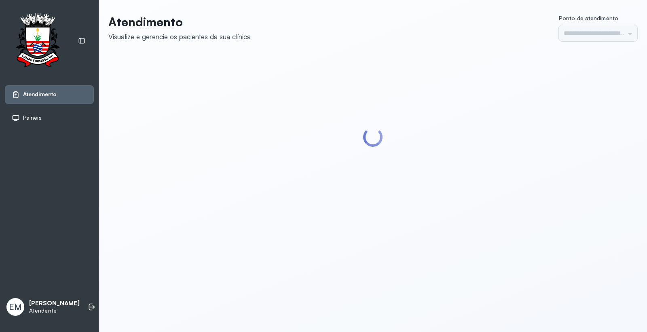
type input "*********"
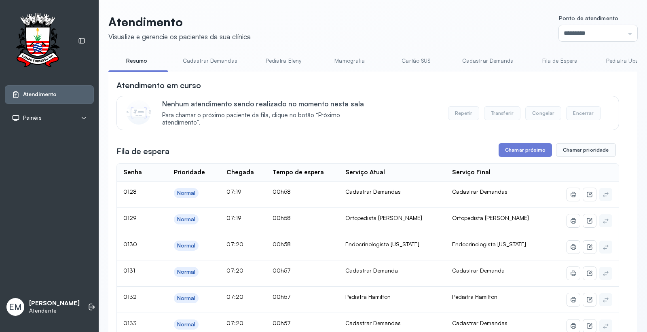
click at [425, 62] on link "Cartão SUS" at bounding box center [416, 60] width 57 height 13
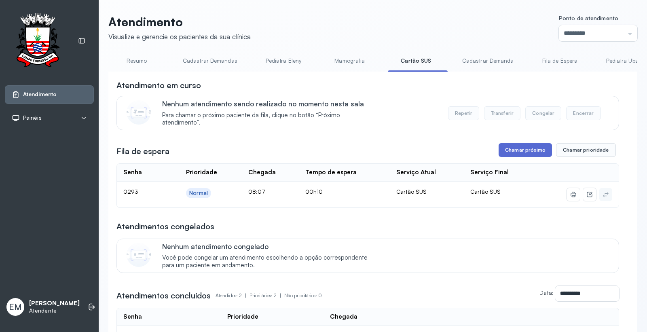
click at [521, 152] on button "Chamar próximo" at bounding box center [525, 150] width 53 height 14
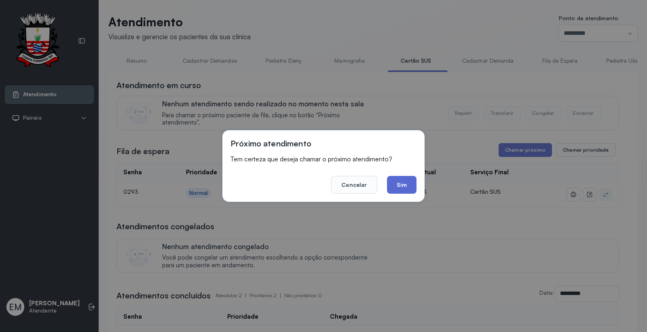
click at [403, 184] on button "Sim" at bounding box center [402, 185] width 30 height 18
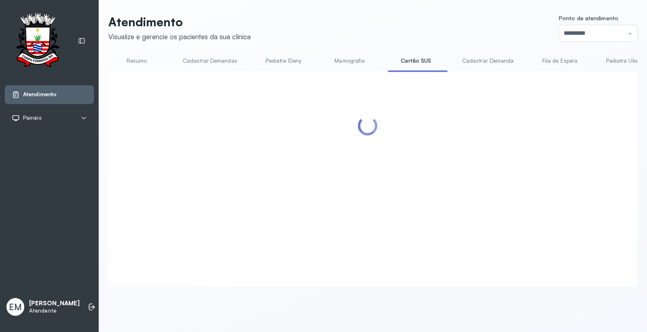
click at [138, 58] on link "Resumo" at bounding box center [136, 60] width 57 height 13
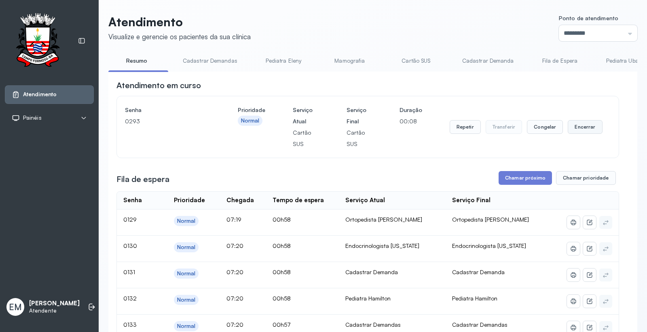
click at [571, 132] on button "Encerrar" at bounding box center [585, 127] width 34 height 14
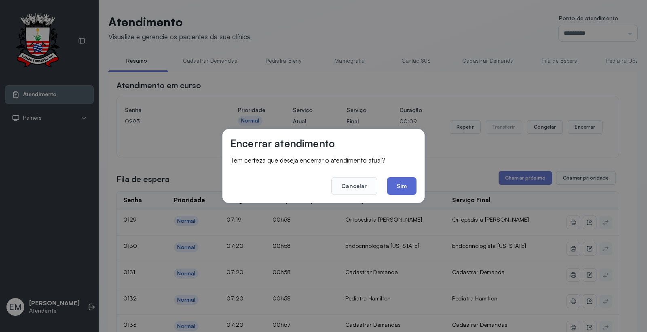
click at [402, 187] on button "Sim" at bounding box center [402, 186] width 30 height 18
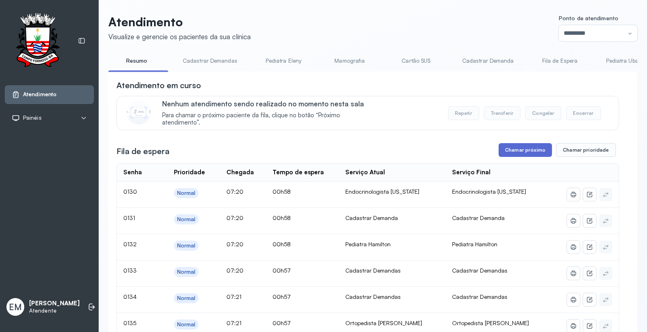
click at [514, 155] on button "Chamar próximo" at bounding box center [525, 150] width 53 height 14
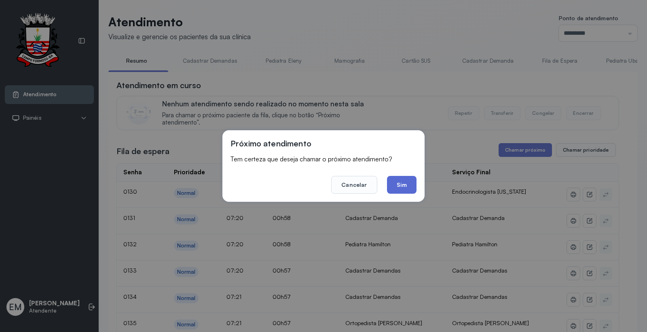
click at [409, 183] on button "Sim" at bounding box center [402, 185] width 30 height 18
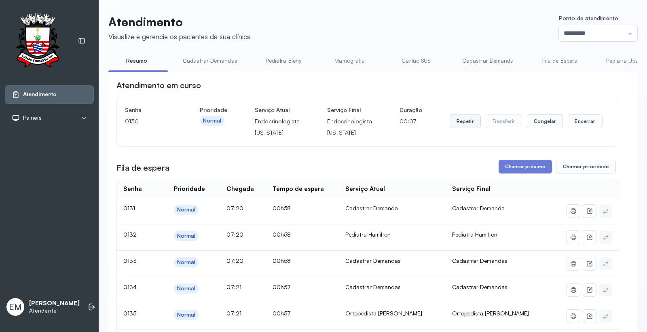
click at [465, 124] on button "Repetir" at bounding box center [465, 122] width 31 height 14
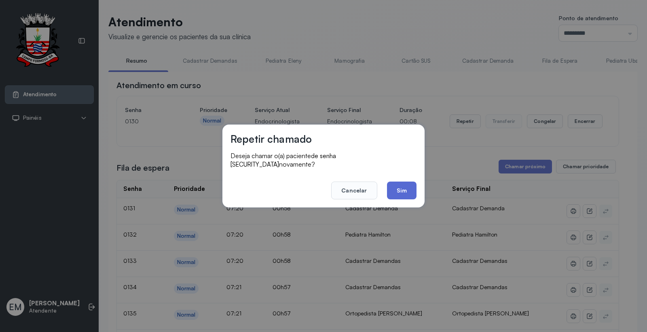
click at [399, 182] on button "Sim" at bounding box center [402, 191] width 30 height 18
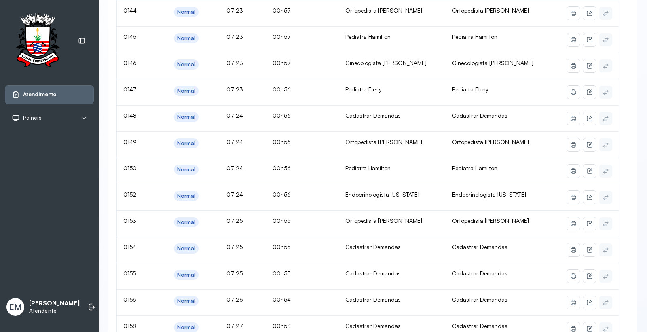
scroll to position [450, 0]
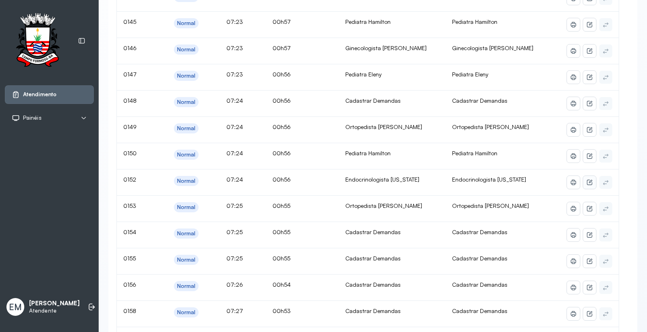
click at [587, 186] on icon at bounding box center [590, 182] width 6 height 6
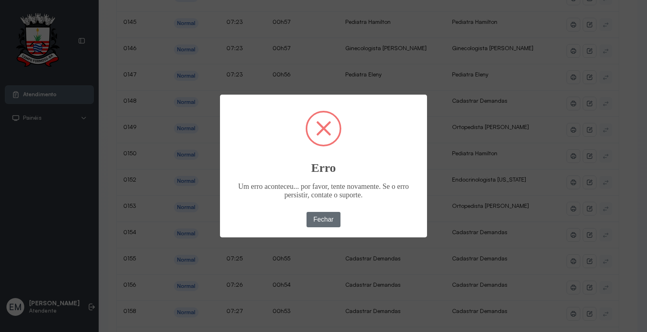
click at [331, 219] on button "Fechar" at bounding box center [324, 219] width 34 height 15
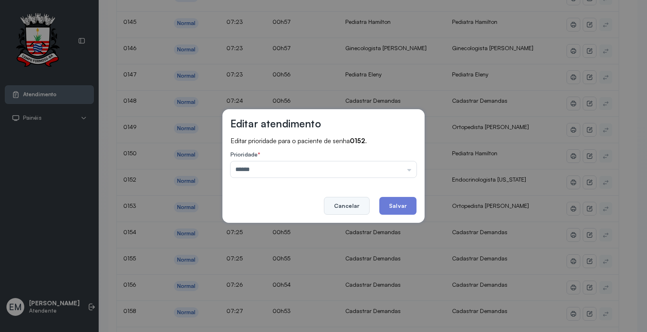
click at [357, 206] on button "Cancelar" at bounding box center [347, 206] width 46 height 18
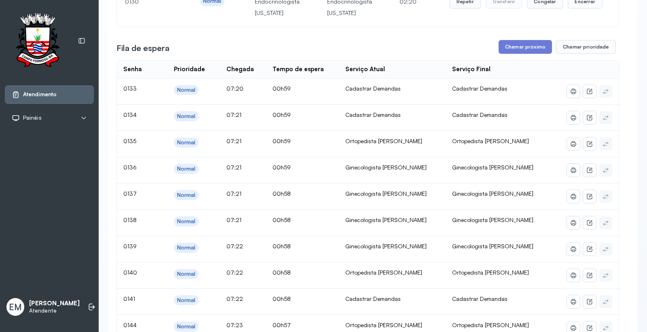
scroll to position [0, 0]
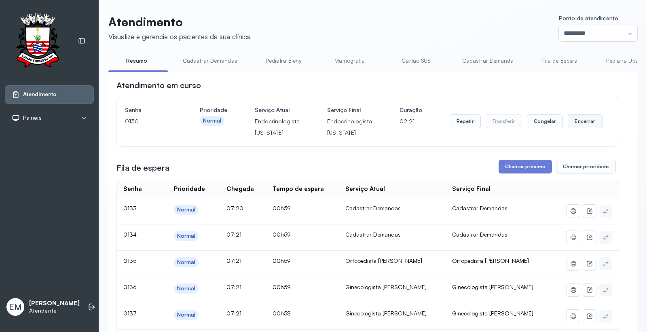
click at [586, 116] on button "Encerrar" at bounding box center [585, 122] width 34 height 14
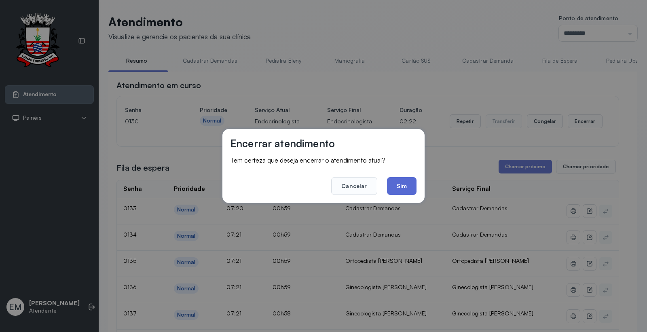
click at [401, 189] on button "Sim" at bounding box center [402, 186] width 30 height 18
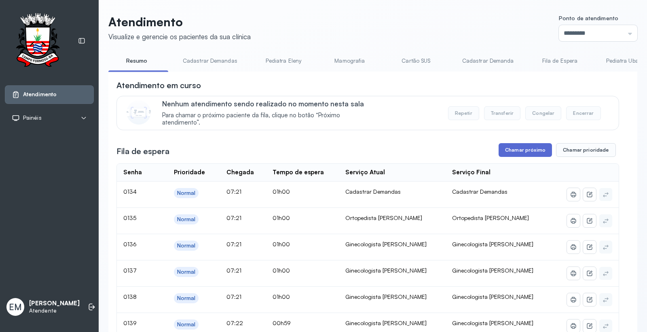
click at [516, 155] on button "Chamar próximo" at bounding box center [525, 150] width 53 height 14
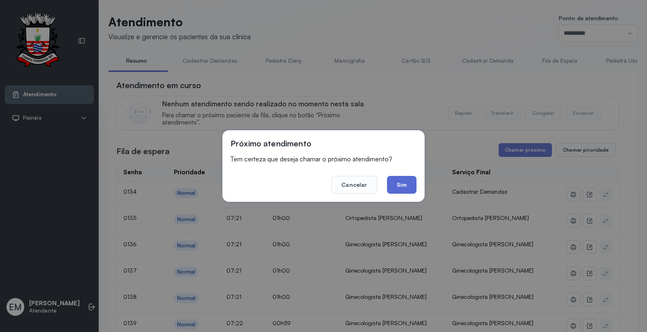
click at [407, 185] on button "Sim" at bounding box center [402, 185] width 30 height 18
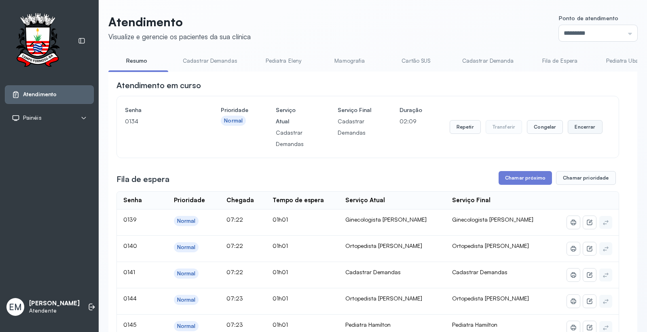
click at [580, 123] on button "Encerrar" at bounding box center [585, 127] width 34 height 14
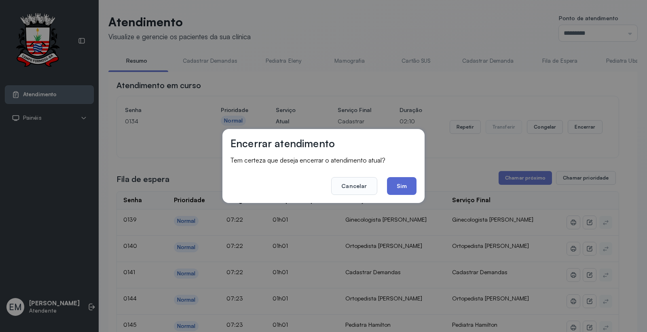
click at [404, 188] on button "Sim" at bounding box center [402, 186] width 30 height 18
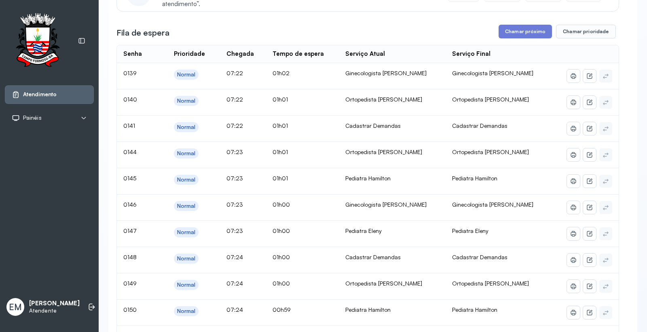
scroll to position [135, 0]
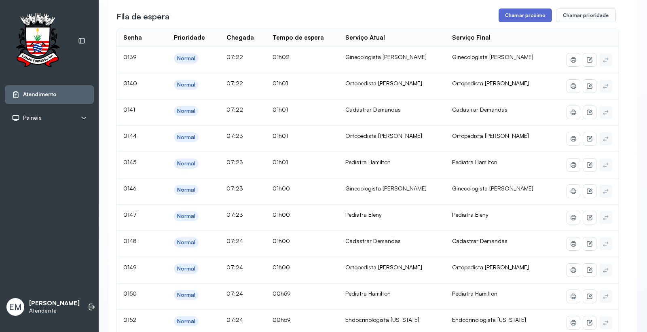
click at [512, 13] on button "Chamar próximo" at bounding box center [525, 15] width 53 height 14
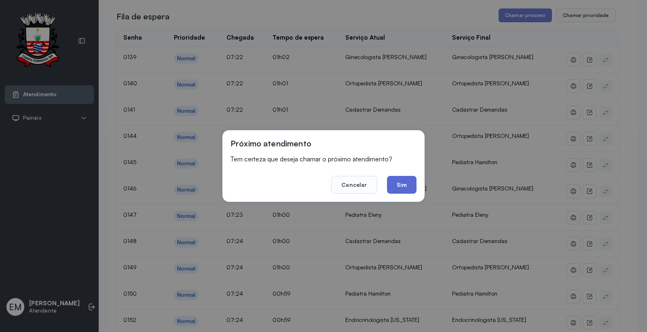
click at [406, 179] on button "Sim" at bounding box center [402, 185] width 30 height 18
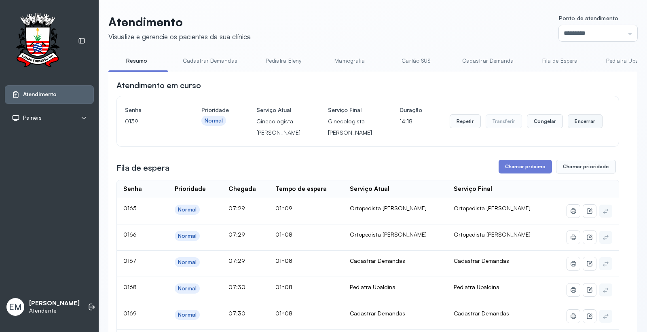
click at [575, 124] on button "Encerrar" at bounding box center [585, 122] width 34 height 14
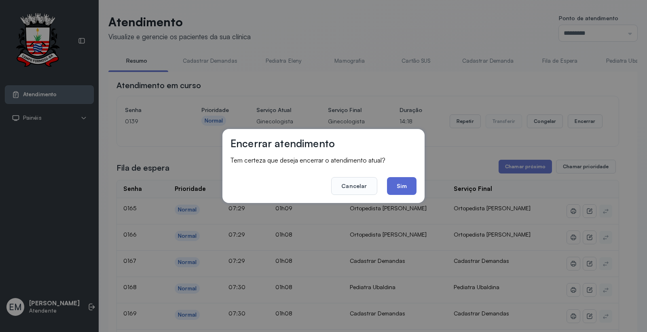
click at [391, 185] on button "Sim" at bounding box center [402, 186] width 30 height 18
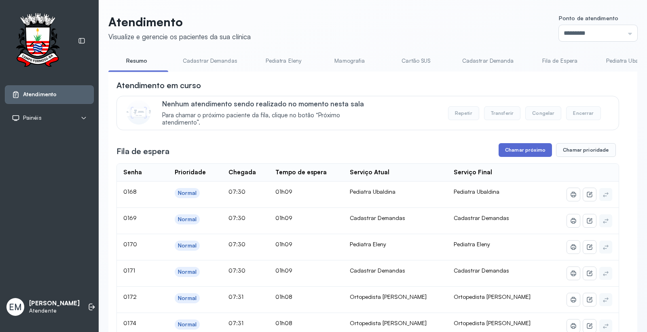
click at [515, 153] on button "Chamar próximo" at bounding box center [525, 150] width 53 height 14
drag, startPoint x: 419, startPoint y: 60, endPoint x: 415, endPoint y: 27, distance: 33.0
click at [419, 60] on link "Cartão SUS" at bounding box center [416, 60] width 57 height 13
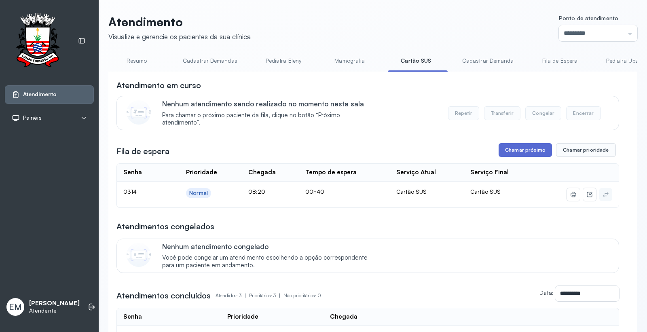
click at [517, 154] on button "Chamar próximo" at bounding box center [525, 150] width 53 height 14
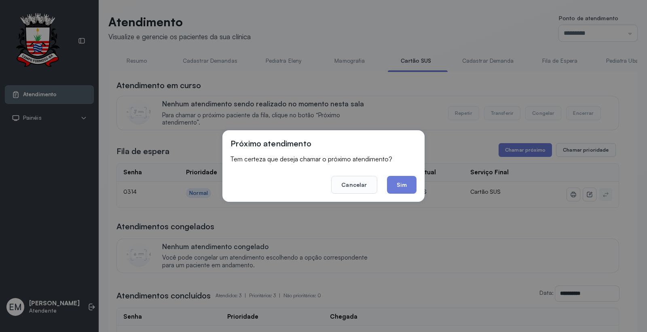
drag, startPoint x: 402, startPoint y: 185, endPoint x: 391, endPoint y: 173, distance: 16.0
click at [403, 185] on button "Sim" at bounding box center [402, 185] width 30 height 18
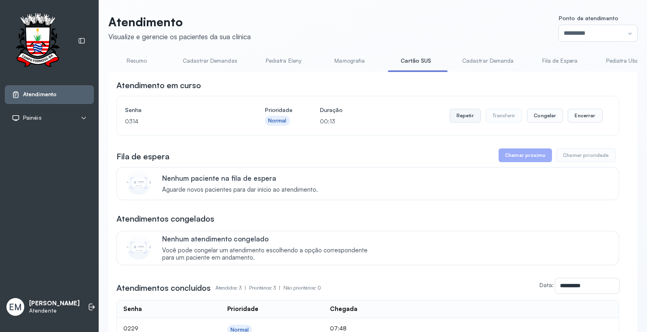
click at [459, 115] on button "Repetir" at bounding box center [465, 116] width 31 height 14
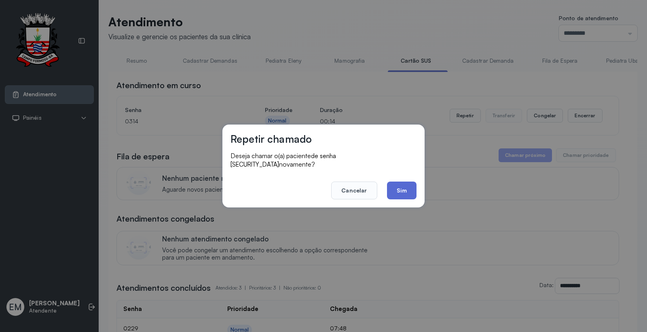
click at [396, 182] on button "Sim" at bounding box center [402, 191] width 30 height 18
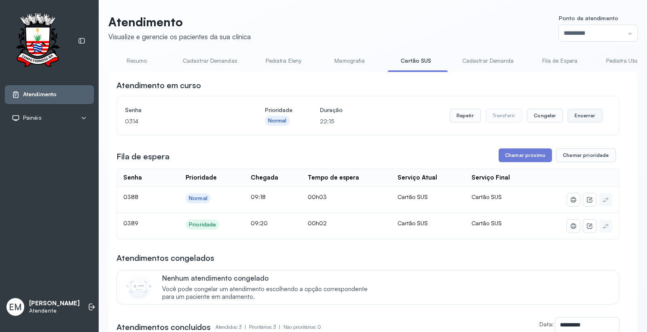
click at [573, 118] on button "Encerrar" at bounding box center [585, 116] width 34 height 14
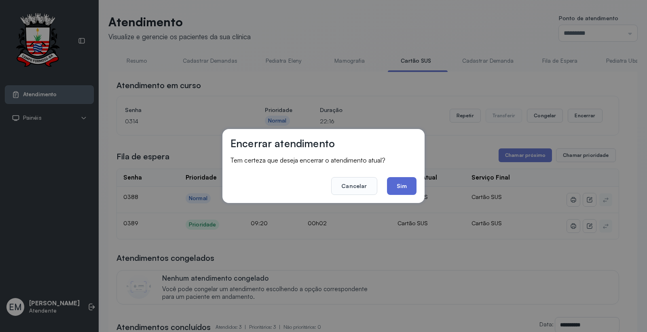
drag, startPoint x: 407, startPoint y: 184, endPoint x: 252, endPoint y: 300, distance: 193.7
click at [406, 185] on button "Sim" at bounding box center [402, 186] width 30 height 18
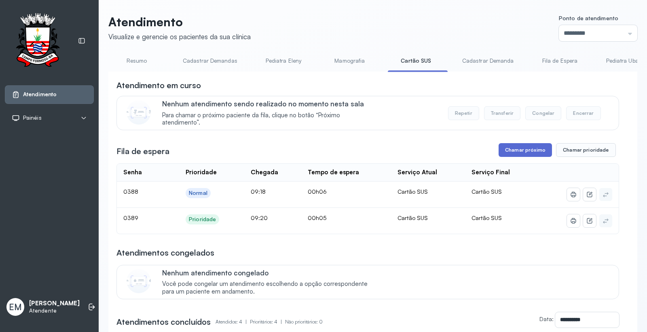
click at [531, 157] on button "Chamar próximo" at bounding box center [525, 150] width 53 height 14
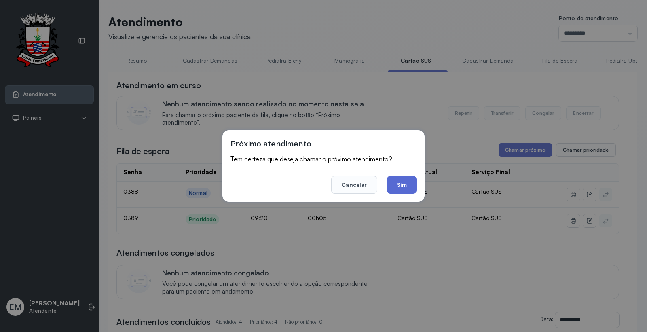
click at [411, 188] on button "Sim" at bounding box center [402, 185] width 30 height 18
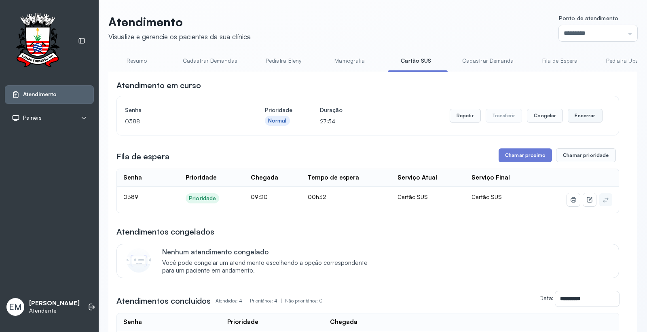
click at [572, 116] on button "Encerrar" at bounding box center [585, 116] width 34 height 14
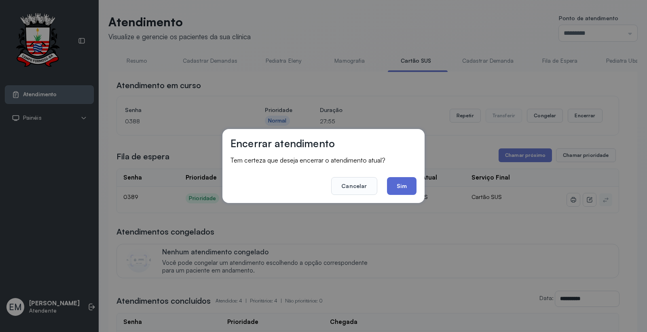
click at [410, 185] on button "Sim" at bounding box center [402, 186] width 30 height 18
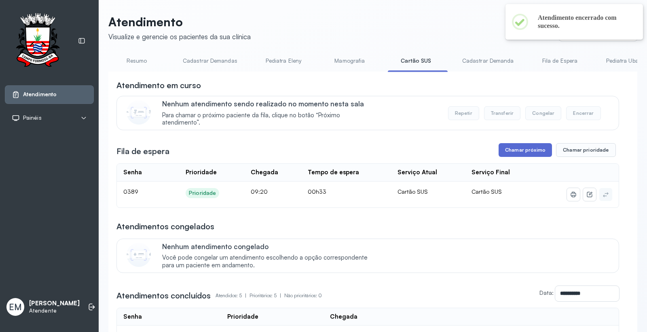
drag, startPoint x: 494, startPoint y: 153, endPoint x: 516, endPoint y: 148, distance: 21.5
click at [496, 152] on div "Fila de espera Chamar próximo Chamar prioridade" at bounding box center [368, 150] width 503 height 14
click at [516, 149] on button "Chamar próximo" at bounding box center [525, 150] width 53 height 14
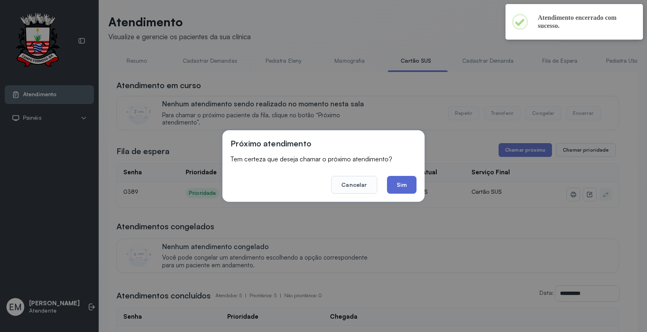
click at [405, 185] on button "Sim" at bounding box center [402, 185] width 30 height 18
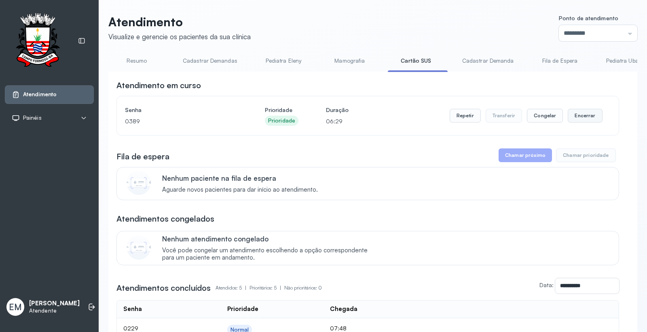
click at [568, 115] on button "Encerrar" at bounding box center [585, 116] width 34 height 14
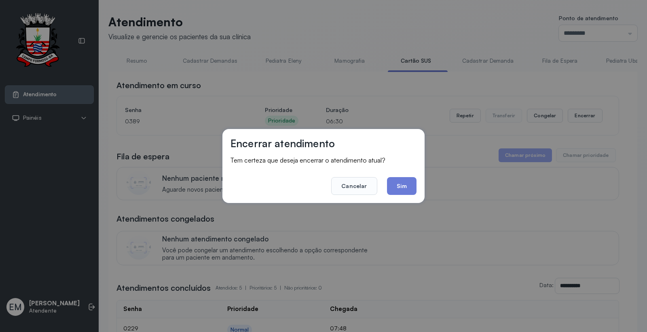
drag, startPoint x: 410, startPoint y: 185, endPoint x: 370, endPoint y: 103, distance: 91.0
click at [407, 175] on footer "Cancelar Sim" at bounding box center [324, 180] width 186 height 29
click at [401, 177] on button "Sim" at bounding box center [402, 186] width 30 height 18
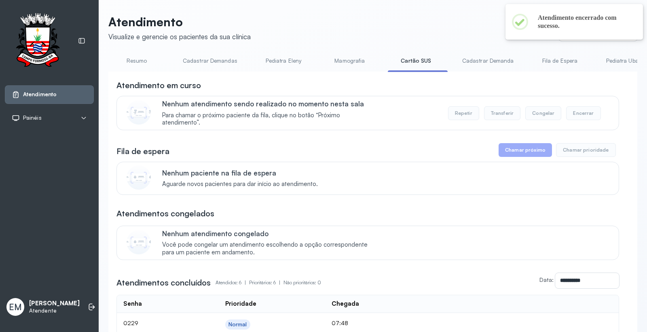
click at [132, 60] on link "Resumo" at bounding box center [136, 60] width 57 height 13
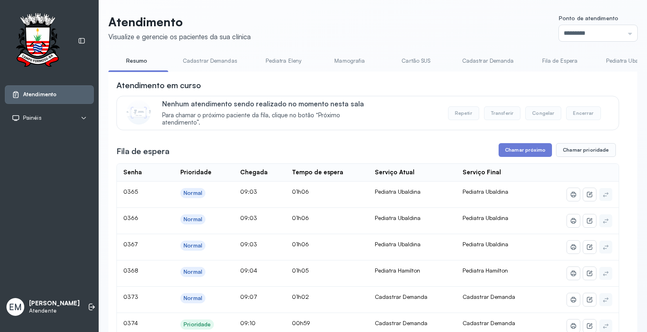
click at [407, 57] on link "Cartão SUS" at bounding box center [416, 60] width 57 height 13
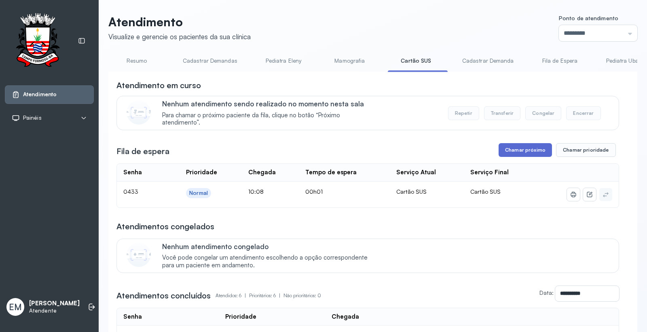
click at [528, 149] on button "Chamar próximo" at bounding box center [525, 150] width 53 height 14
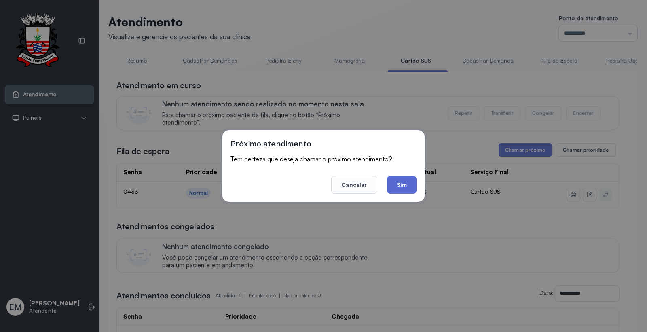
click at [402, 181] on button "Sim" at bounding box center [402, 185] width 30 height 18
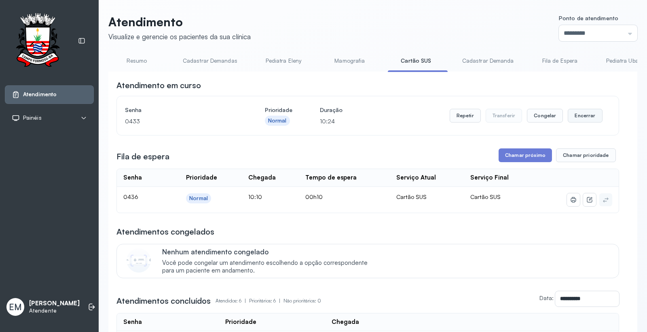
click at [574, 114] on button "Encerrar" at bounding box center [585, 116] width 34 height 14
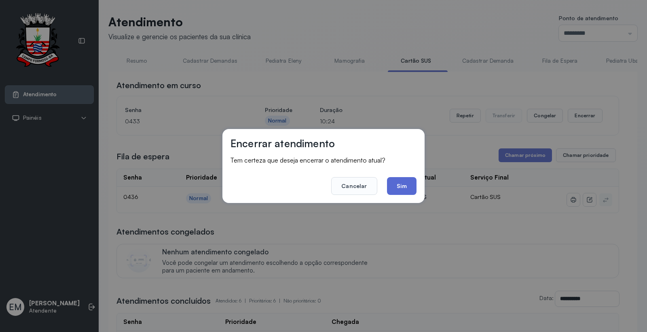
click at [407, 185] on button "Sim" at bounding box center [402, 186] width 30 height 18
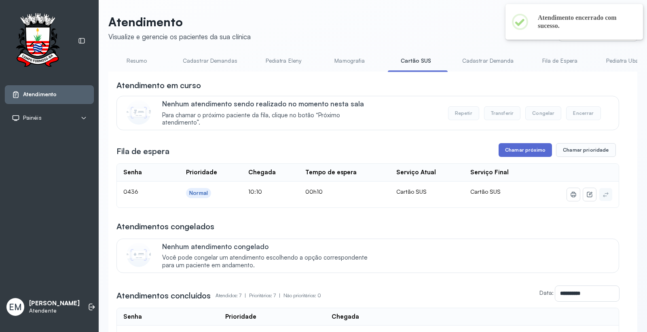
click at [527, 151] on button "Chamar próximo" at bounding box center [525, 150] width 53 height 14
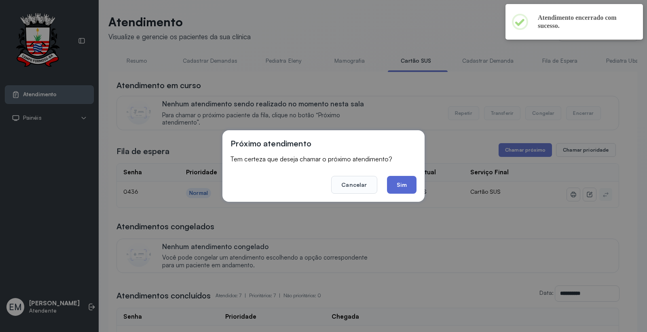
click at [404, 185] on button "Sim" at bounding box center [402, 185] width 30 height 18
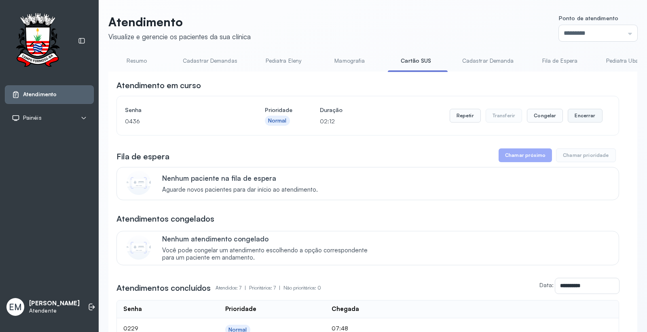
click at [576, 115] on button "Encerrar" at bounding box center [585, 116] width 34 height 14
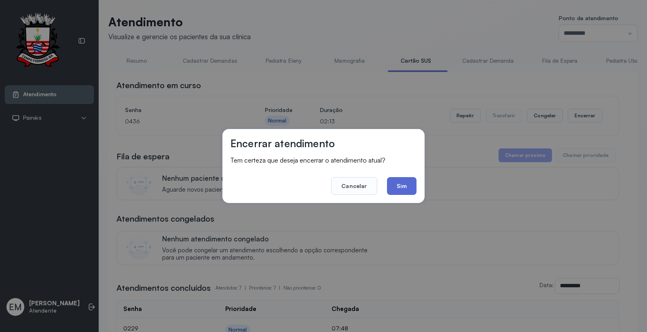
click at [413, 188] on button "Sim" at bounding box center [402, 186] width 30 height 18
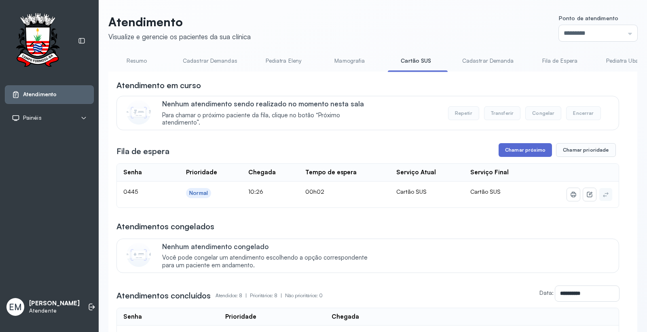
click at [516, 149] on button "Chamar próximo" at bounding box center [525, 150] width 53 height 14
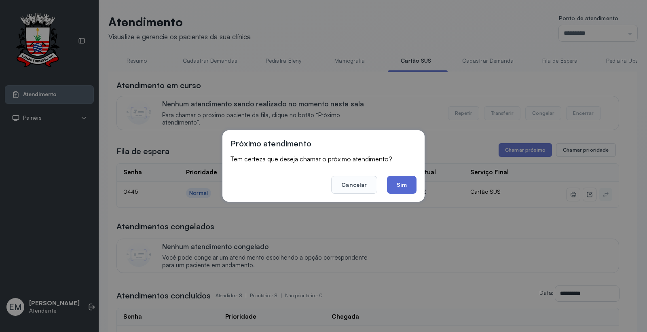
click at [414, 191] on button "Sim" at bounding box center [402, 185] width 30 height 18
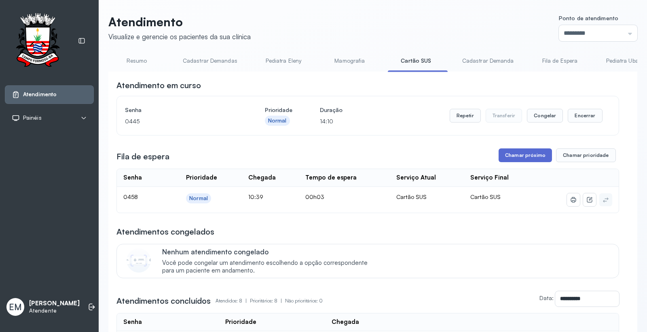
click at [540, 155] on button "Chamar próximo" at bounding box center [525, 156] width 53 height 14
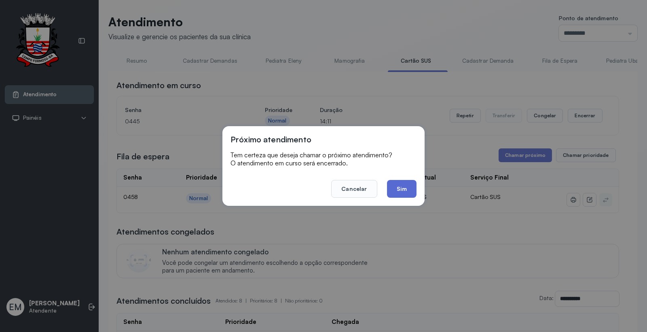
click at [413, 191] on button "Sim" at bounding box center [402, 189] width 30 height 18
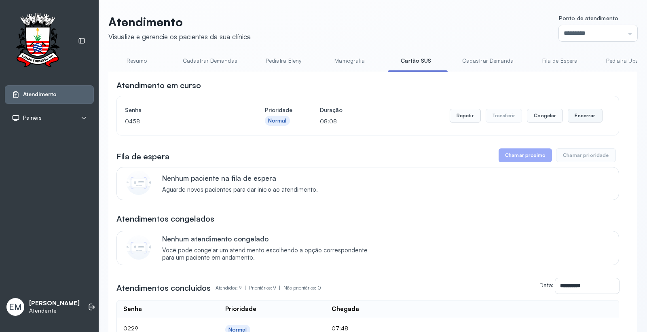
click at [576, 115] on button "Encerrar" at bounding box center [585, 116] width 34 height 14
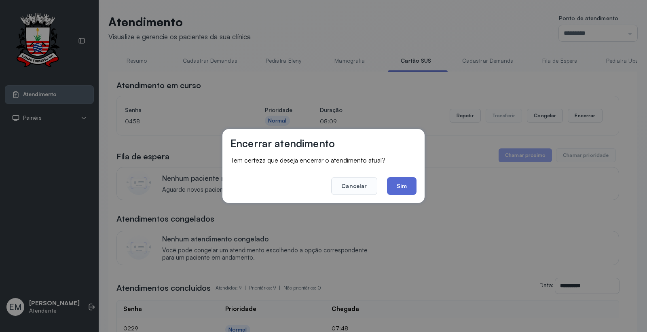
click at [410, 185] on button "Sim" at bounding box center [402, 186] width 30 height 18
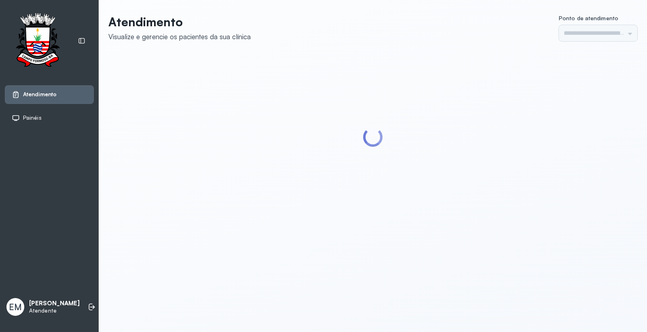
type input "*********"
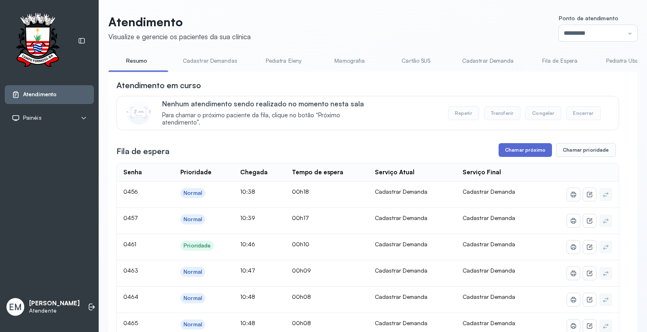
click at [540, 154] on button "Chamar próximo" at bounding box center [525, 150] width 53 height 14
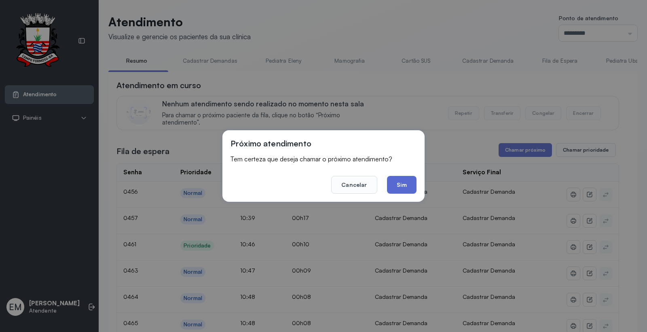
click at [407, 187] on button "Sim" at bounding box center [402, 185] width 30 height 18
